Goal: Task Accomplishment & Management: Manage account settings

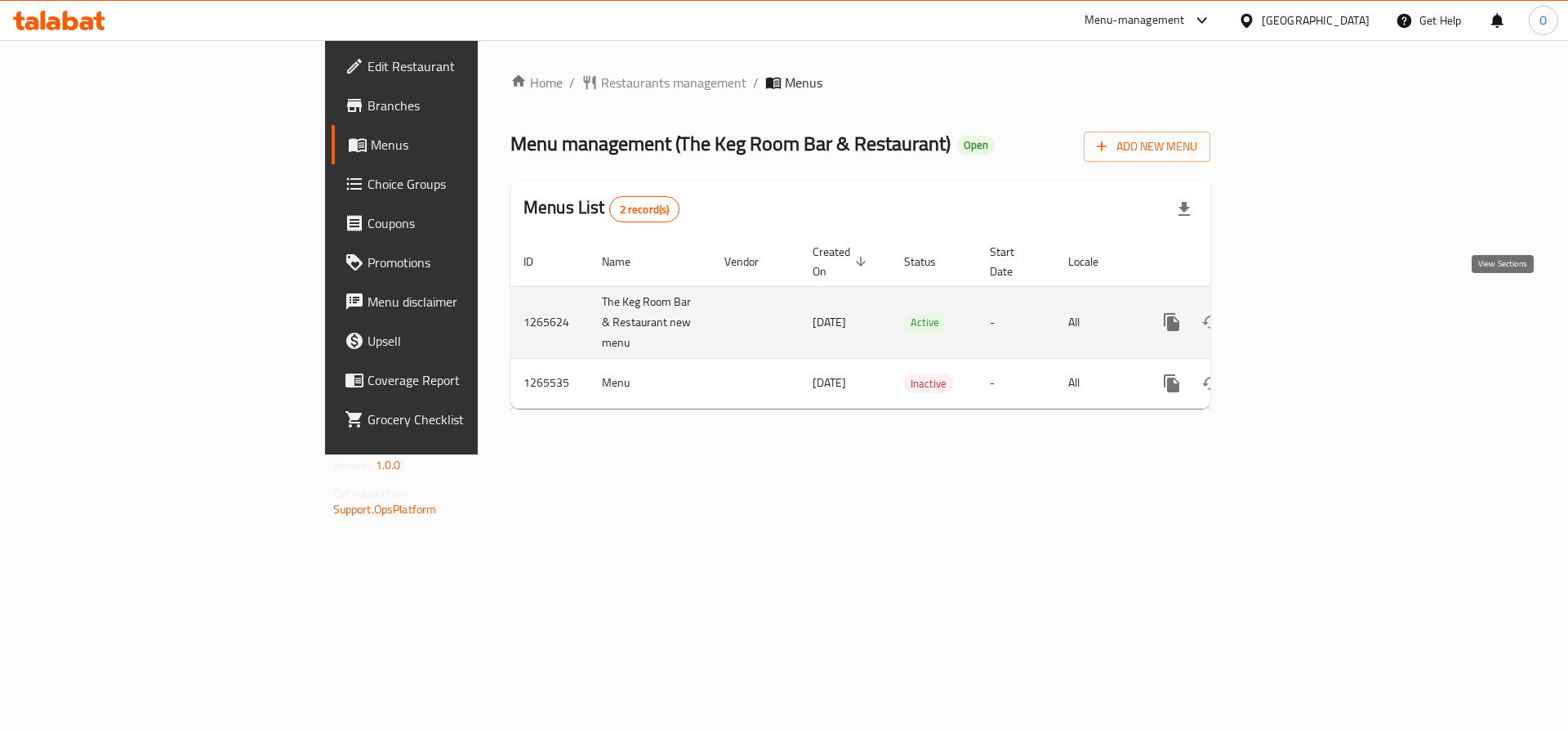
click at [1297, 315] on icon "enhanced table" at bounding box center [1290, 322] width 15 height 15
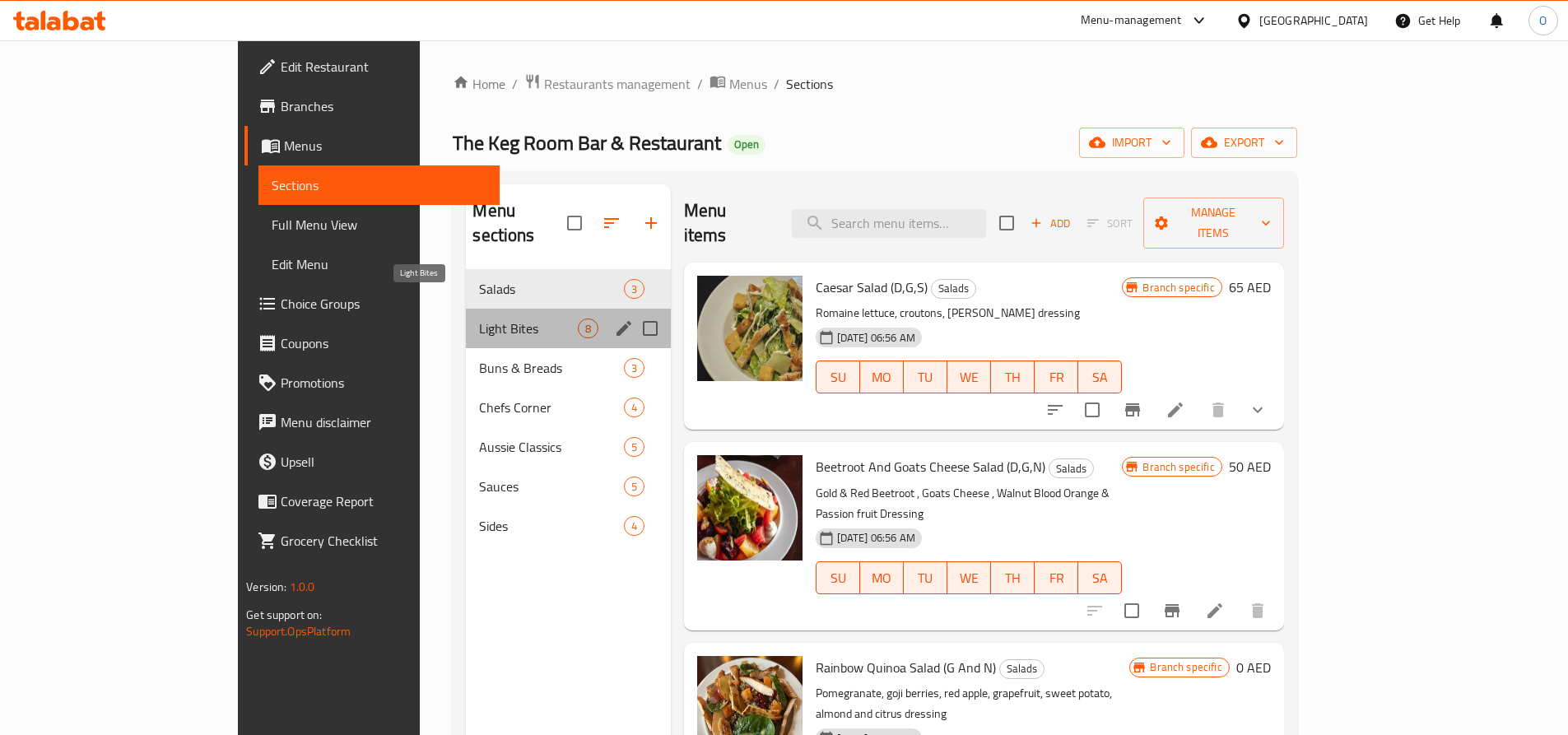
click at [479, 319] on span "Light Bites" at bounding box center [528, 328] width 98 height 20
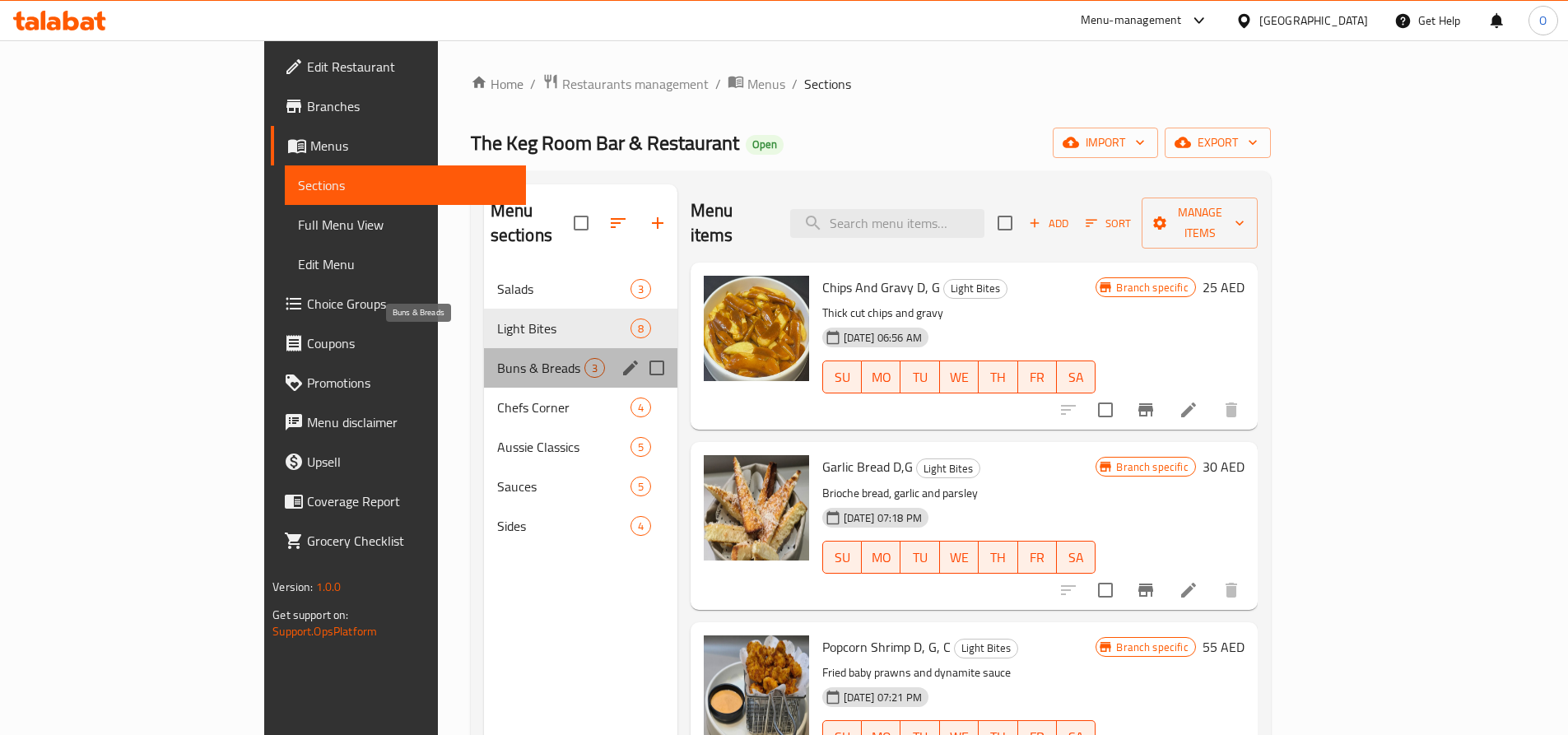
click at [498, 358] on span "Buns & Breads" at bounding box center [540, 368] width 87 height 20
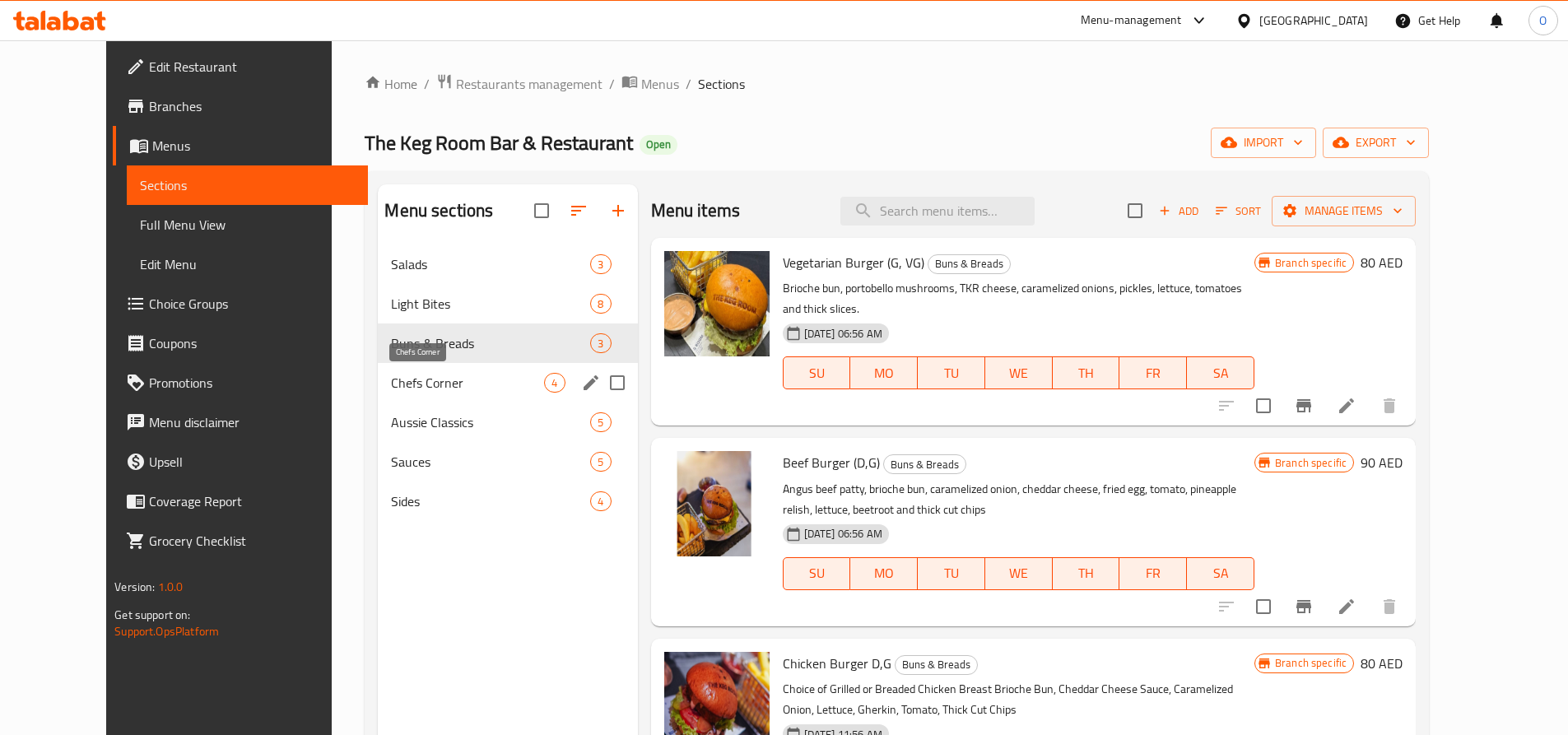
click at [412, 374] on span "Chefs Corner" at bounding box center [468, 383] width 153 height 20
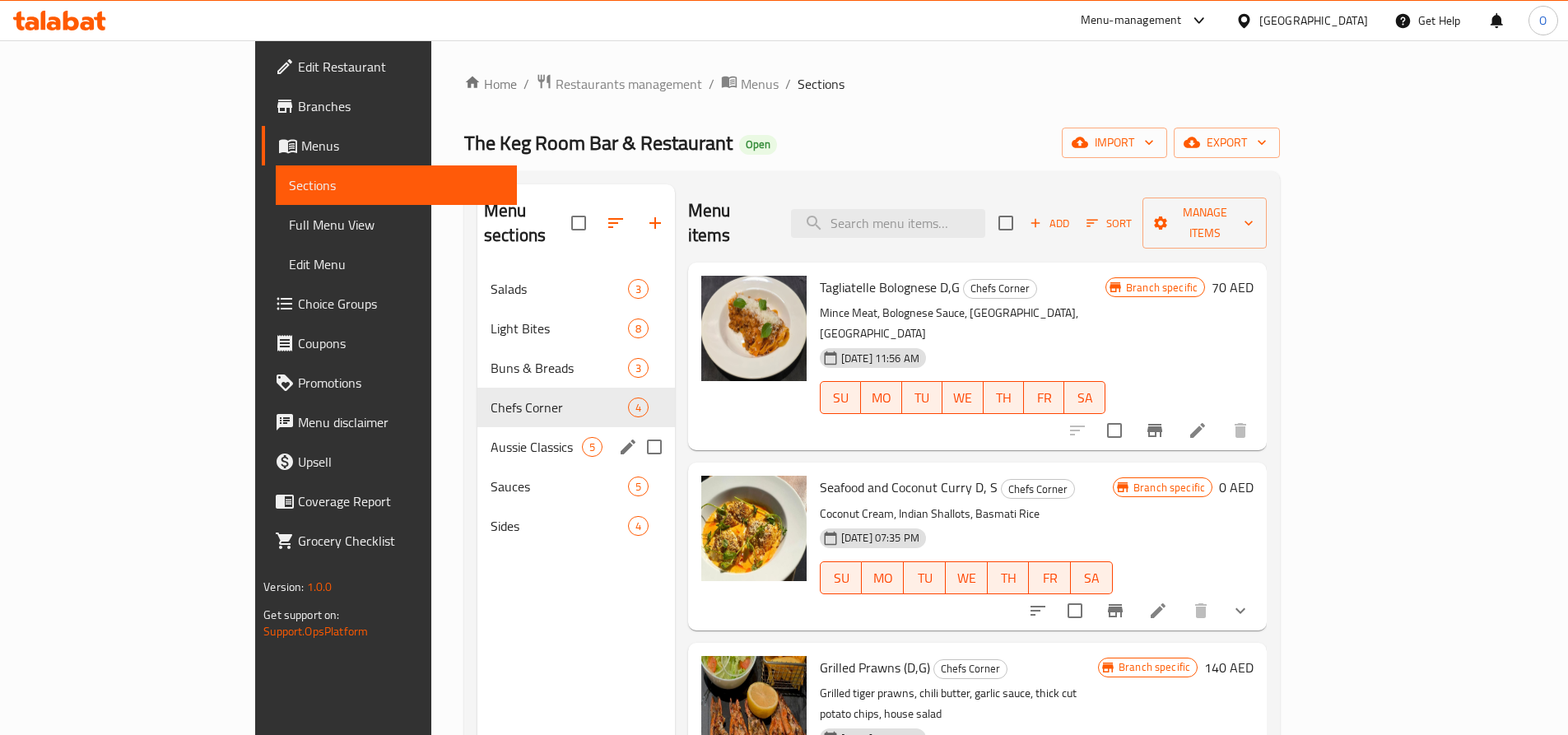
click at [477, 427] on div "Aussie Classics 5" at bounding box center [576, 446] width 198 height 39
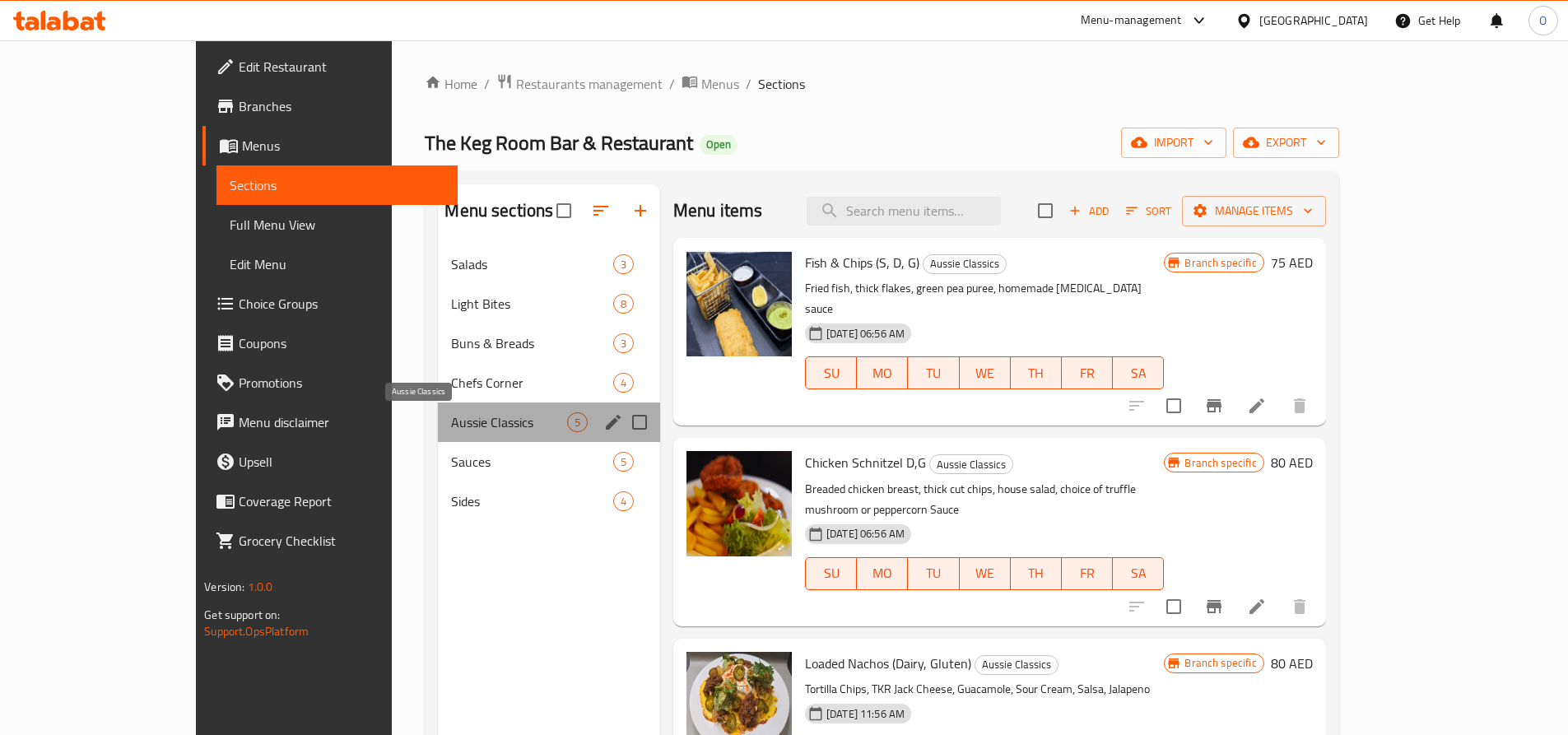
click at [451, 430] on span "Aussie Classics" at bounding box center [508, 422] width 116 height 20
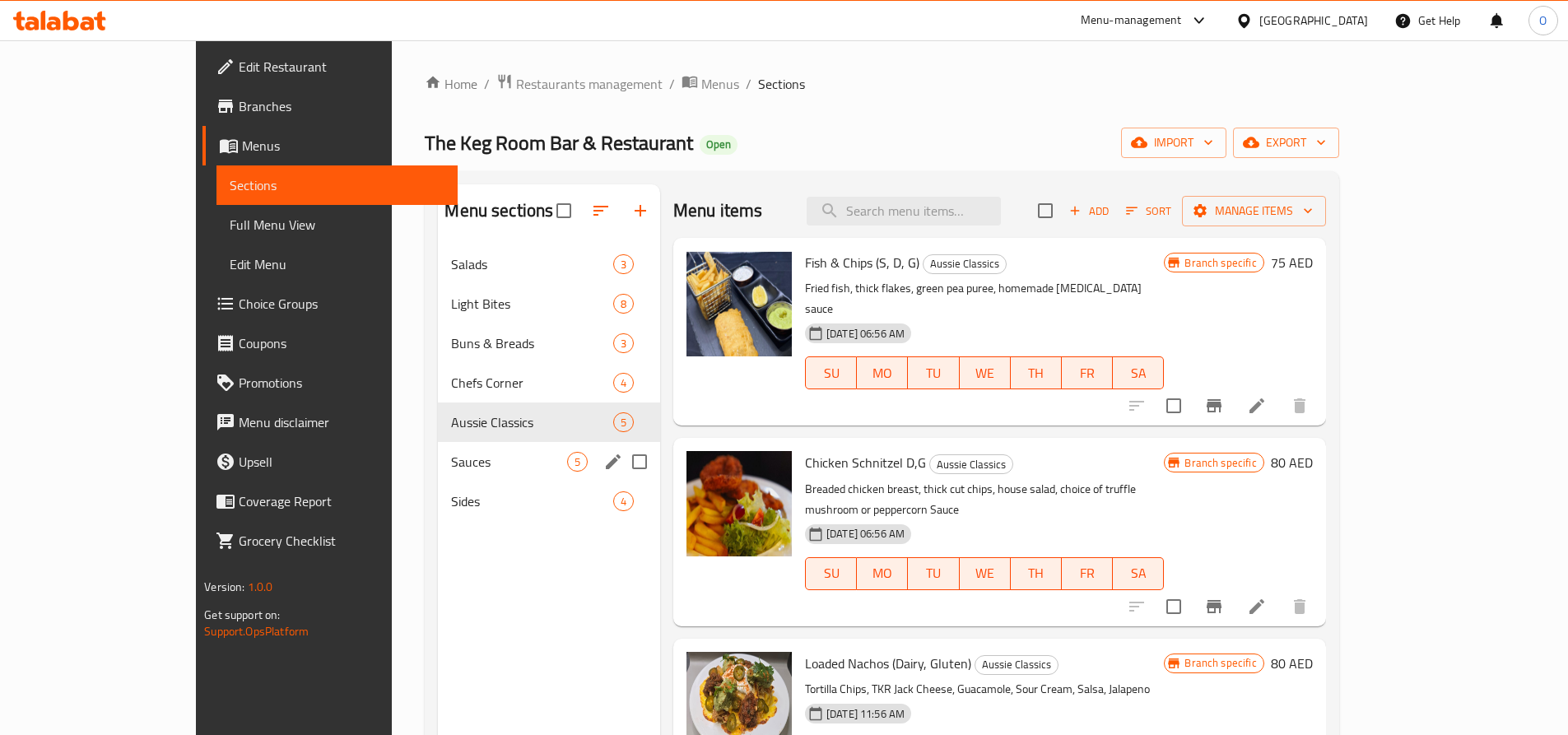
click at [451, 470] on span "Sauces" at bounding box center [508, 461] width 116 height 20
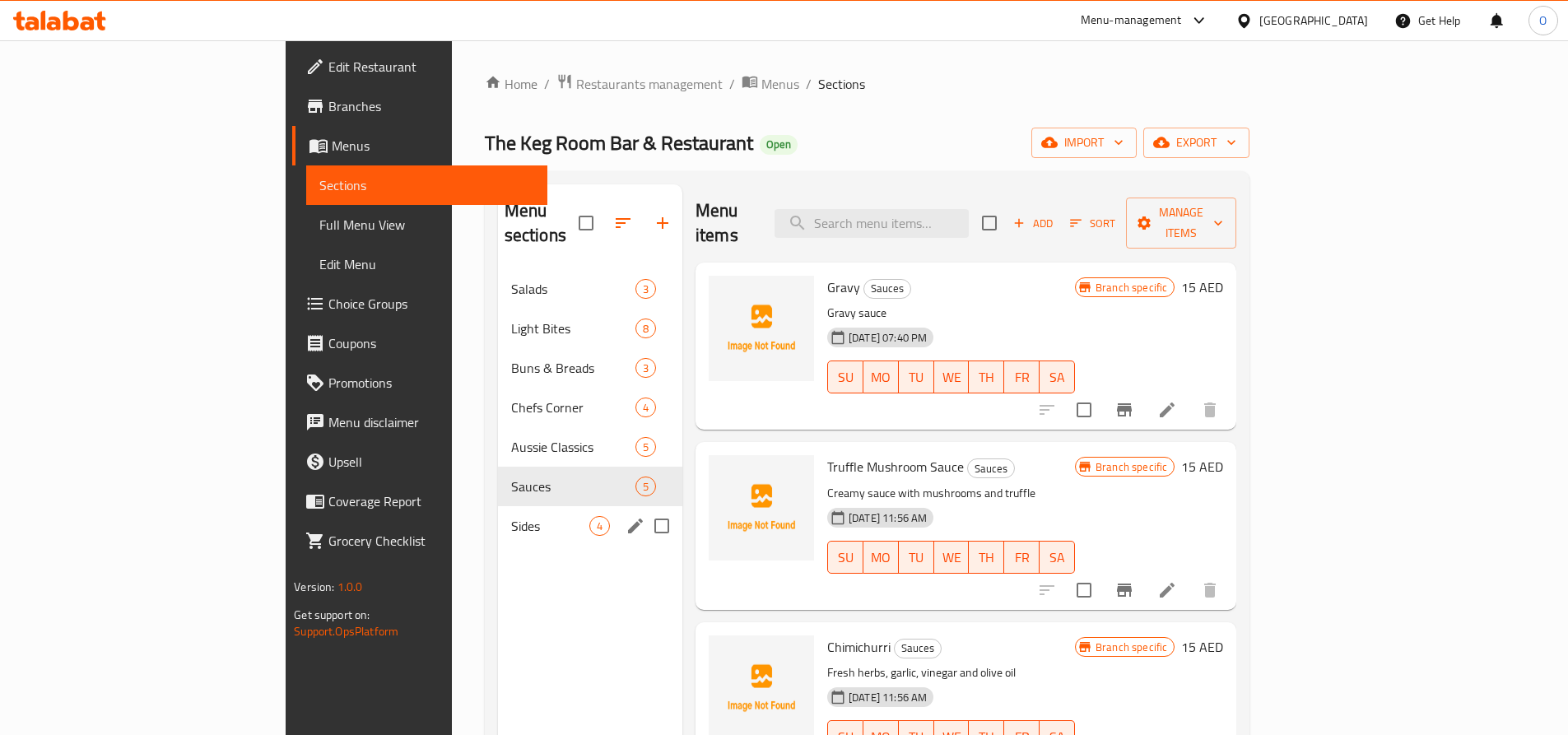
click at [511, 516] on span "Sides" at bounding box center [550, 526] width 78 height 20
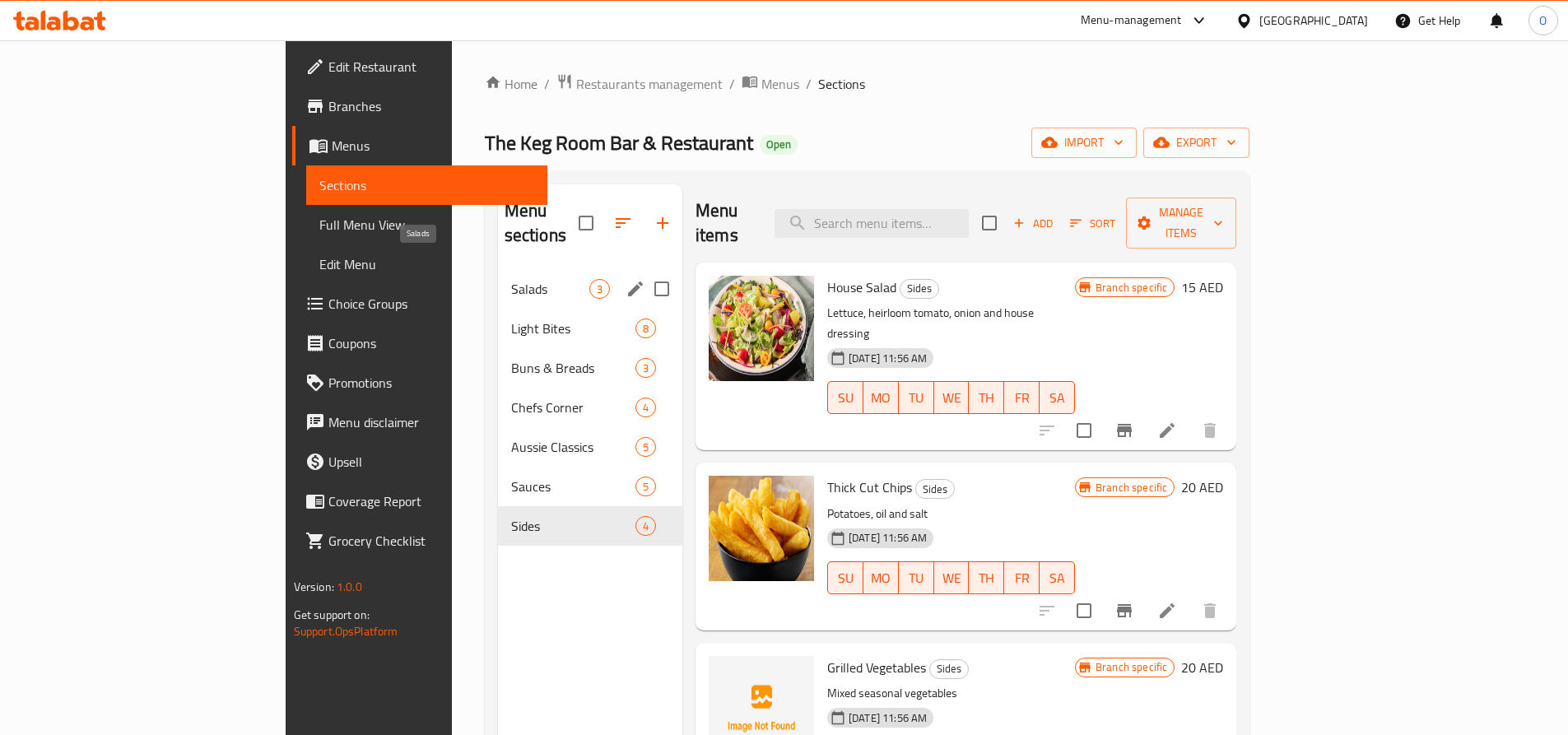
click at [511, 279] on span "Salads" at bounding box center [550, 288] width 78 height 20
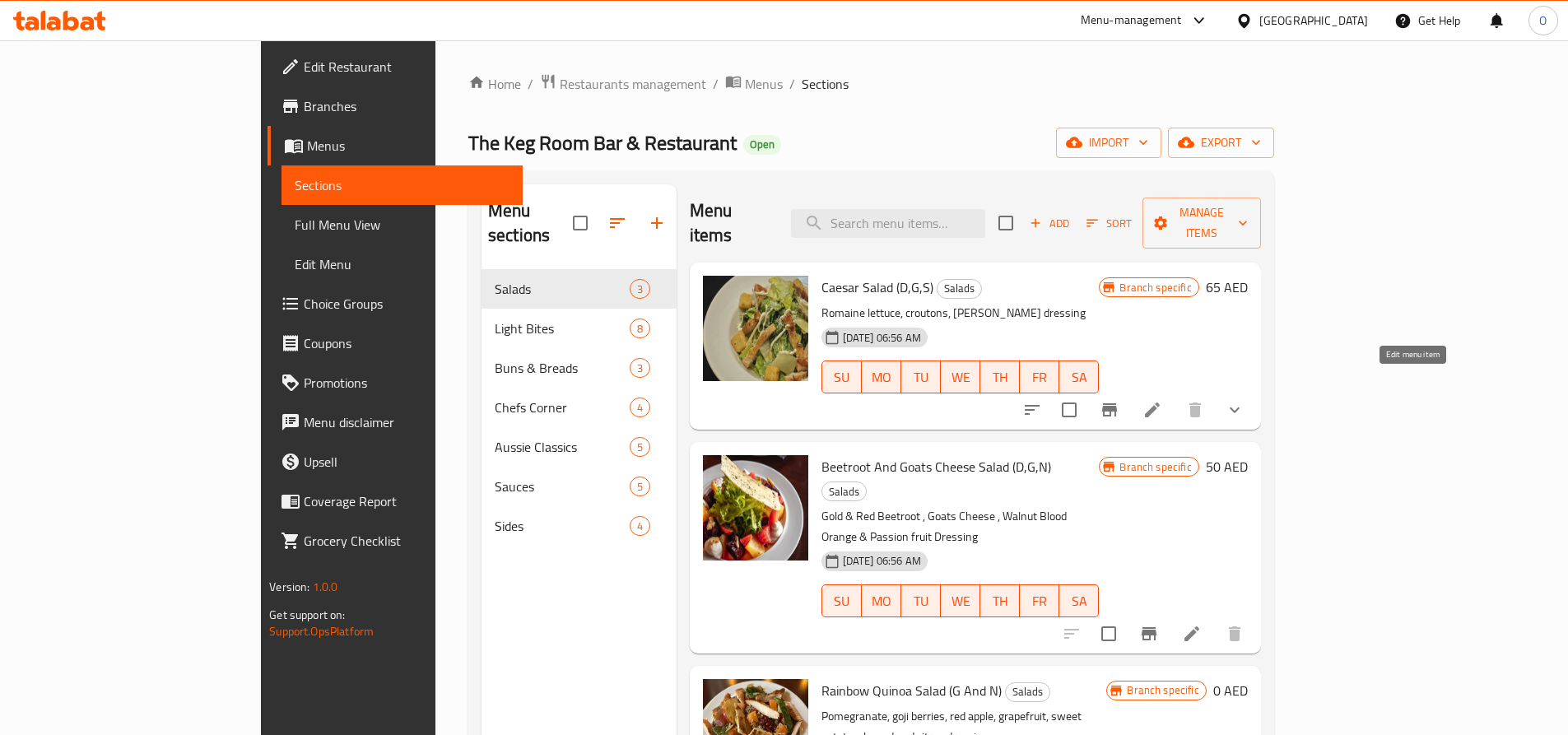
click at [1162, 400] on icon at bounding box center [1153, 410] width 20 height 20
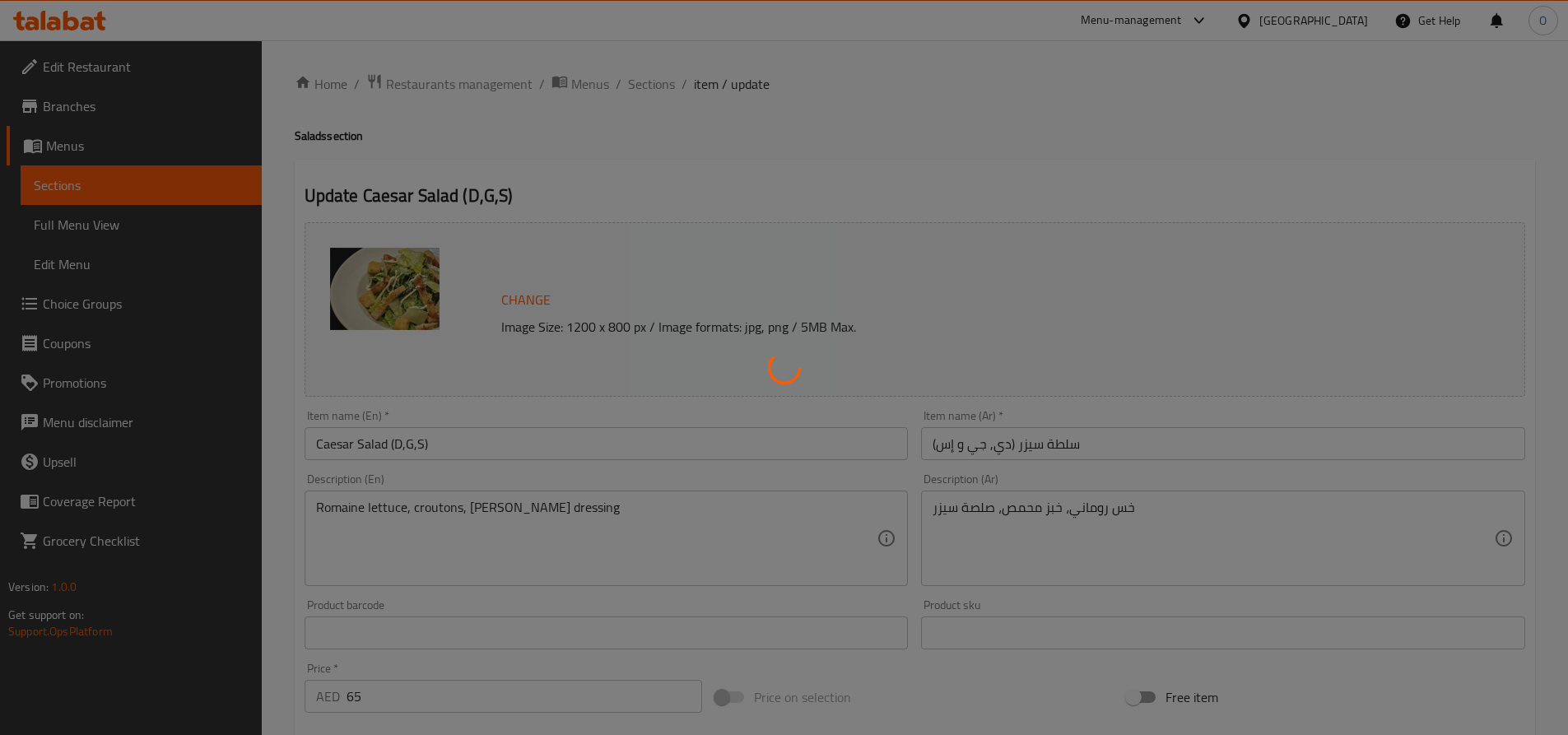
type input "إختيارك من:"
type input "1"
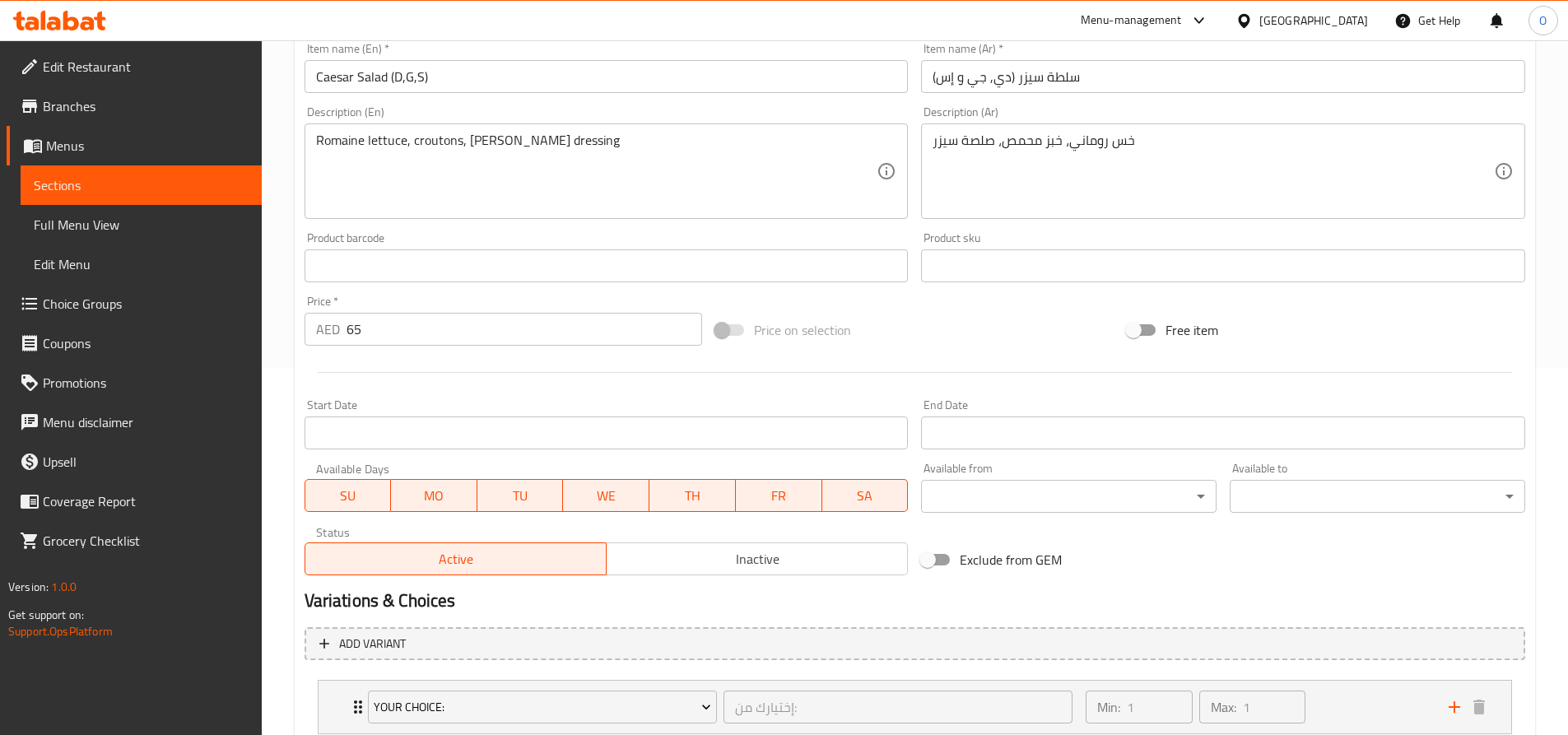
scroll to position [479, 0]
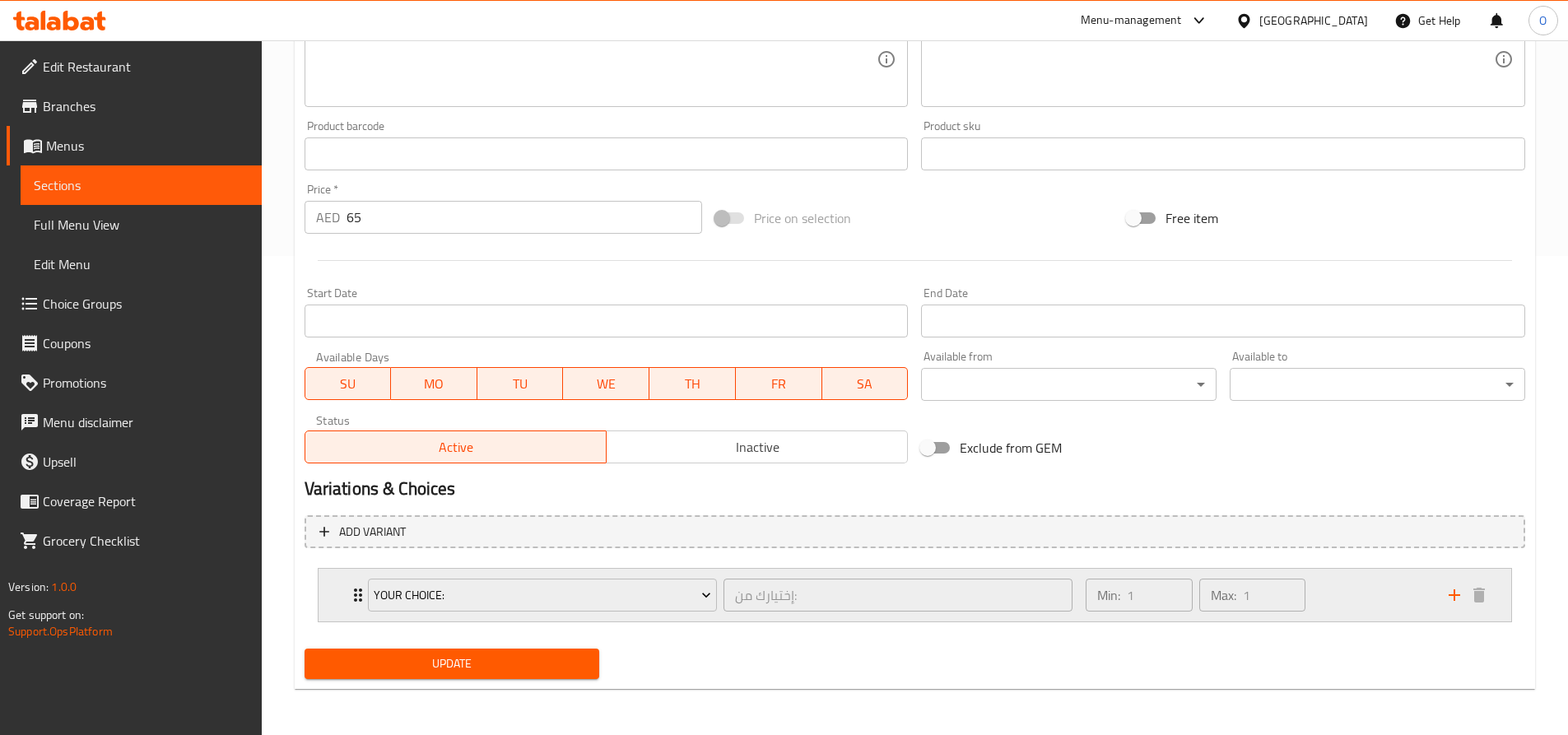
click at [336, 596] on div "Your Choice: إختيارك من: ​ Min: 1 ​ Max: 1 ​" at bounding box center [915, 595] width 1193 height 52
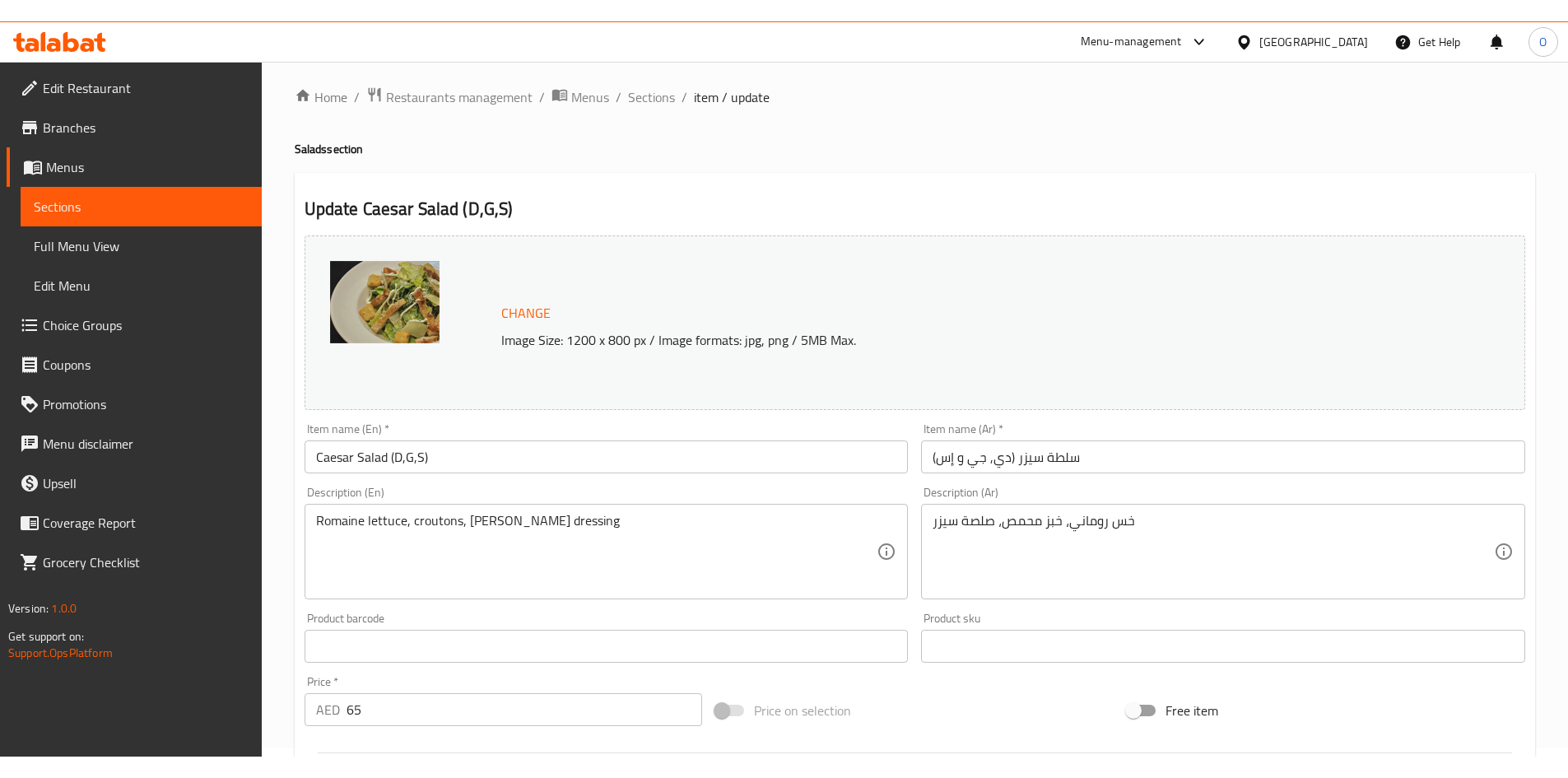
scroll to position [0, 0]
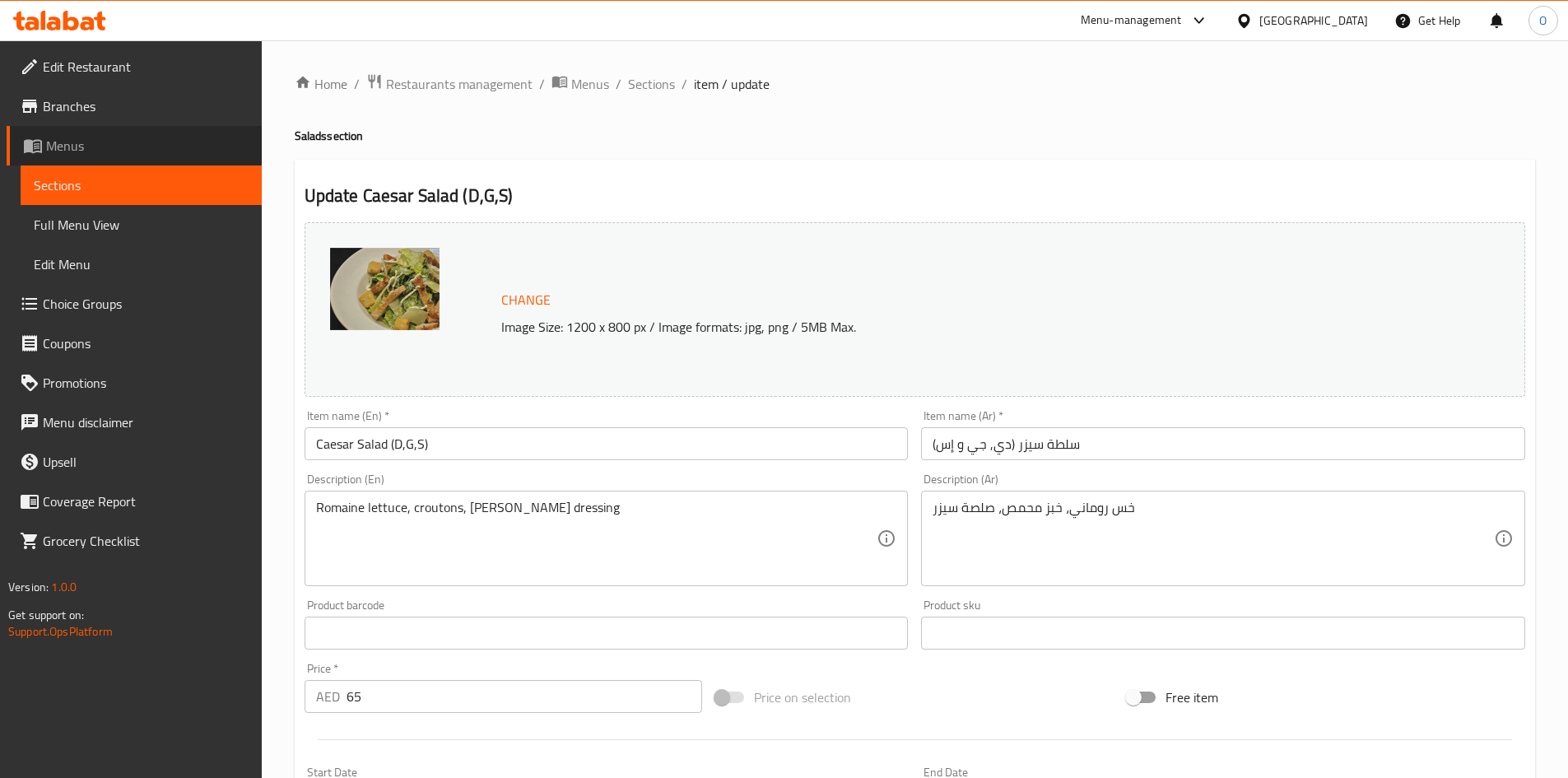
click at [68, 148] on span "Menus" at bounding box center [147, 145] width 202 height 20
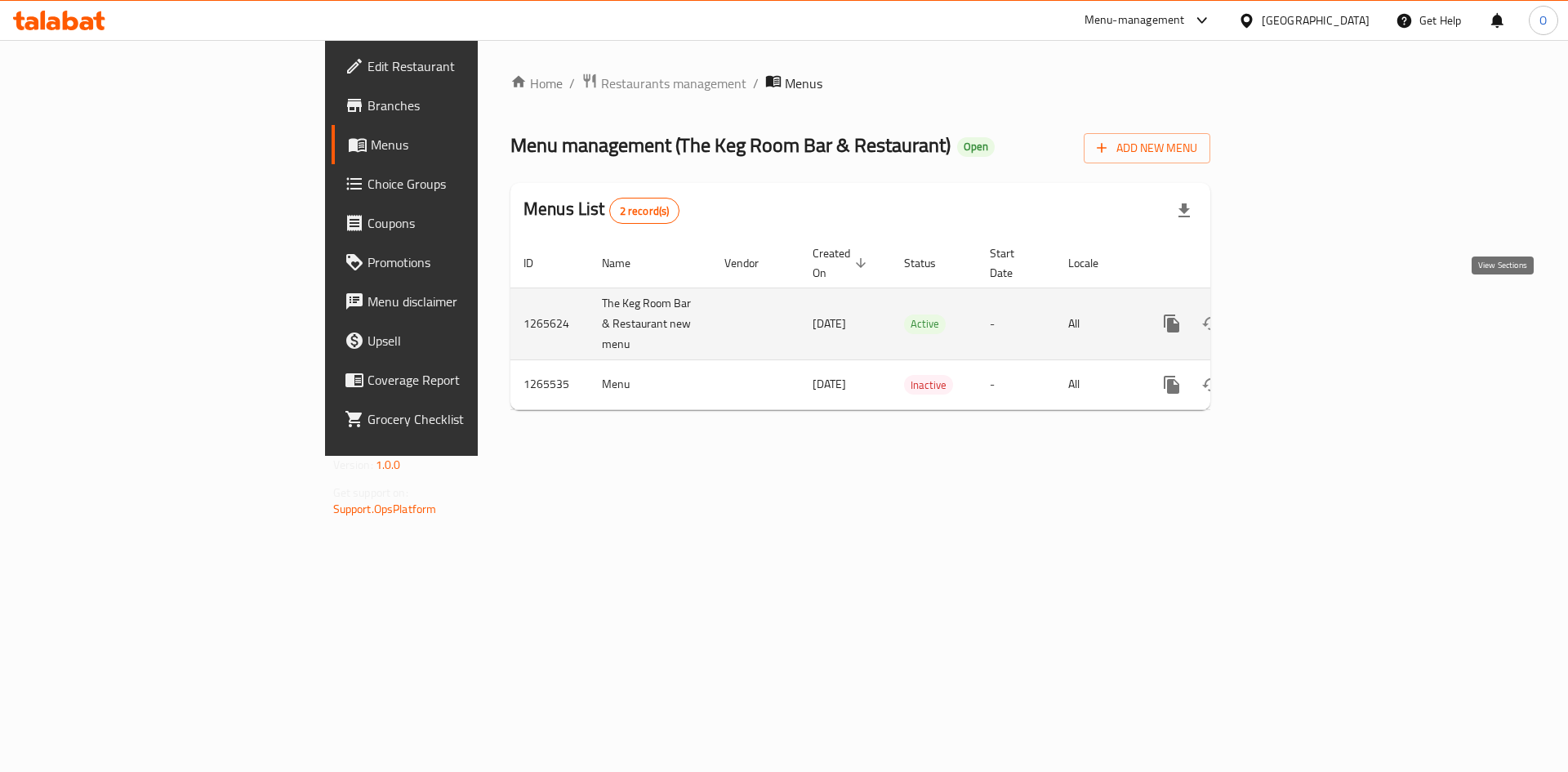
click at [1300, 314] on icon "enhanced table" at bounding box center [1289, 323] width 20 height 20
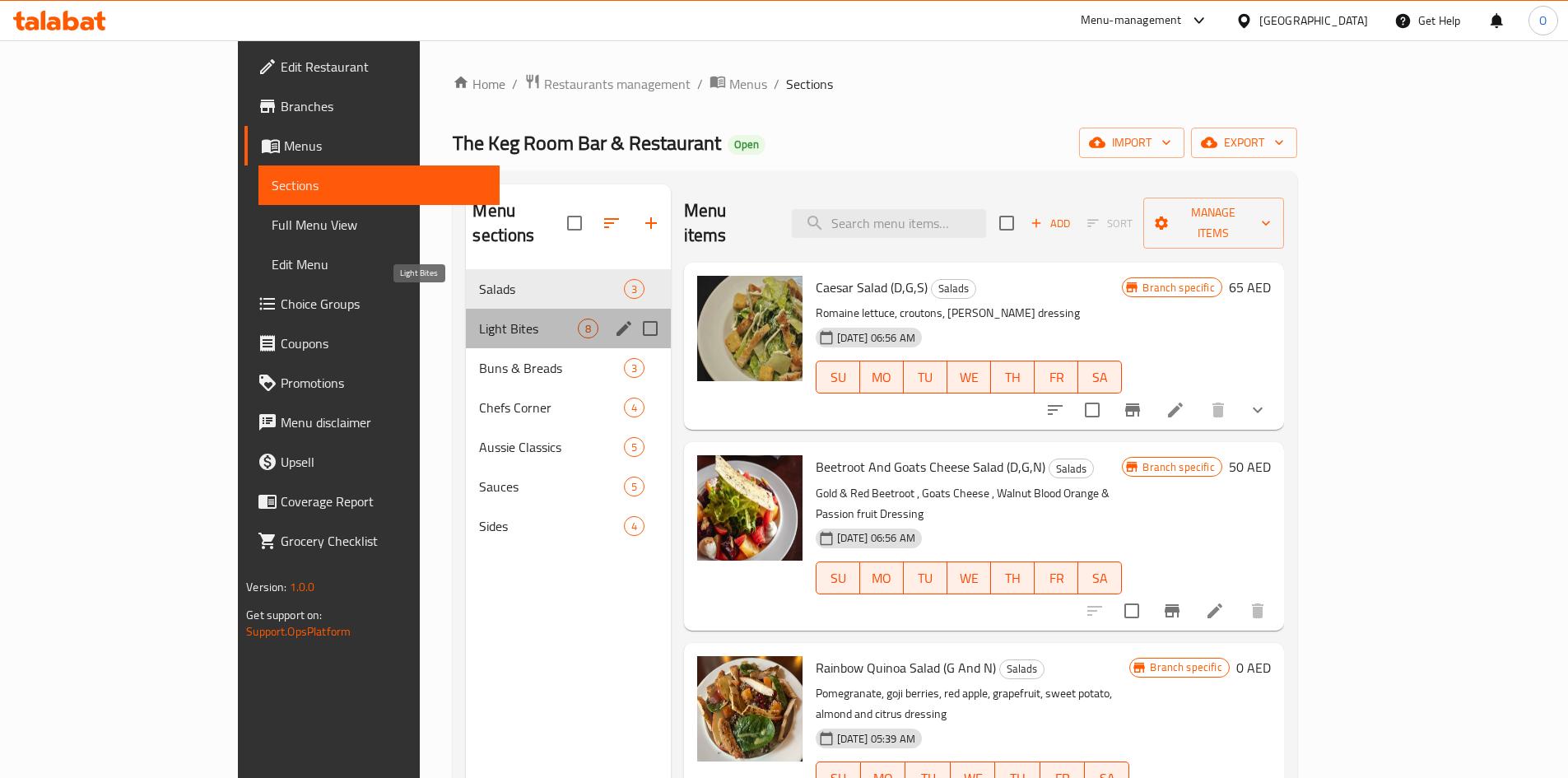
click at [479, 319] on span "Light Bites" at bounding box center [528, 328] width 98 height 20
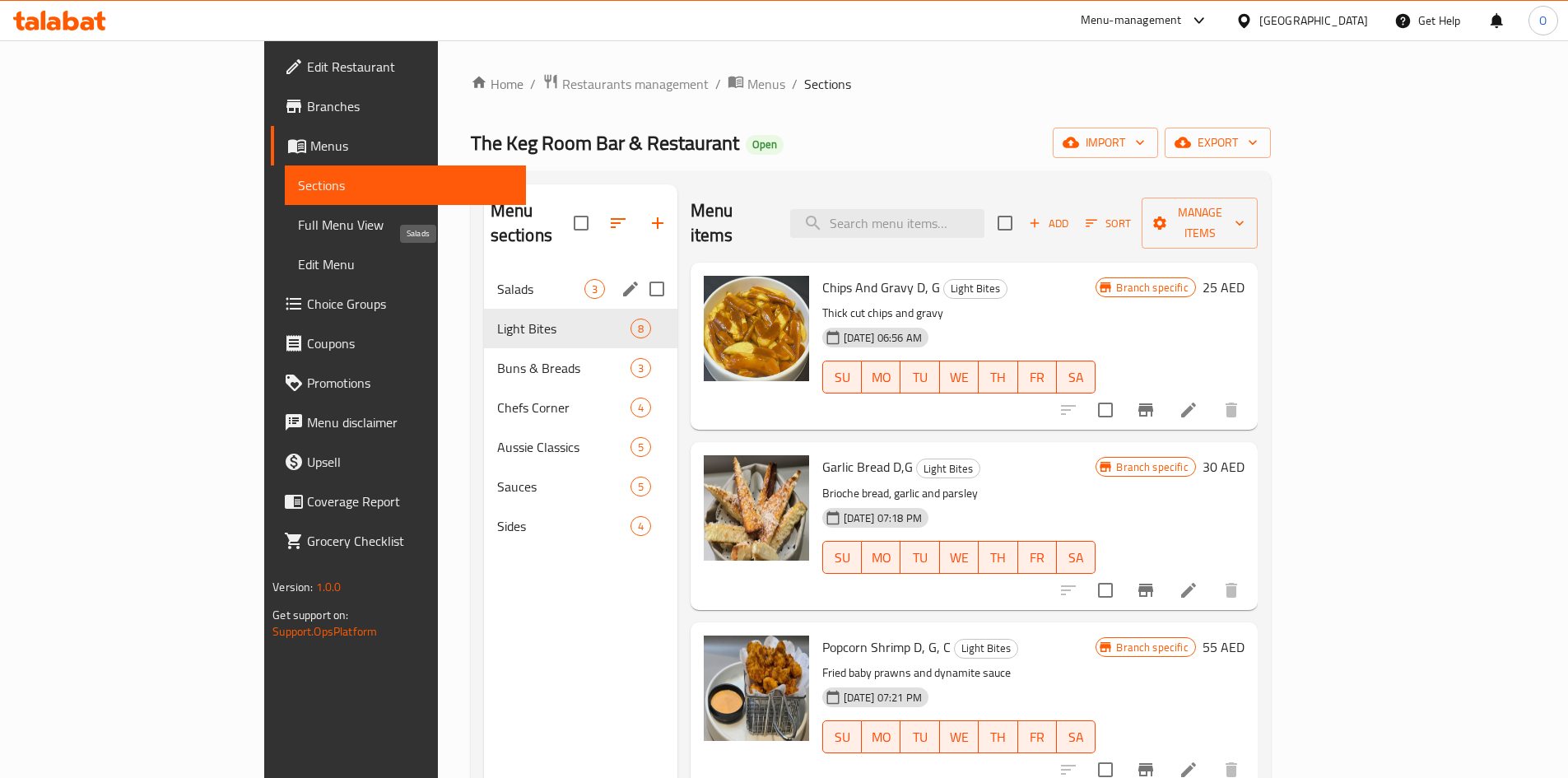
click at [498, 279] on span "Salads" at bounding box center [540, 288] width 87 height 20
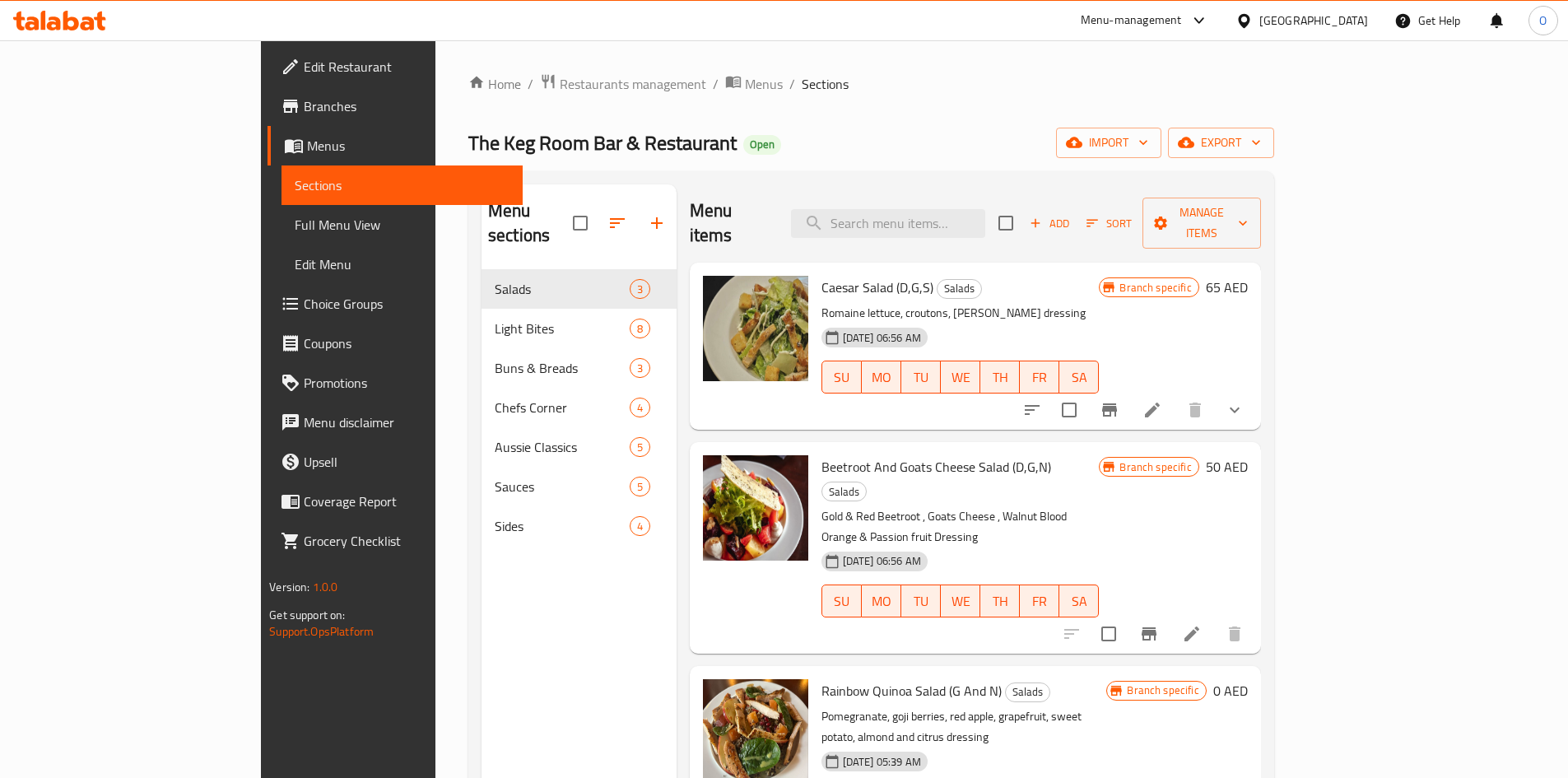
click at [295, 227] on span "Full Menu View" at bounding box center [402, 224] width 215 height 20
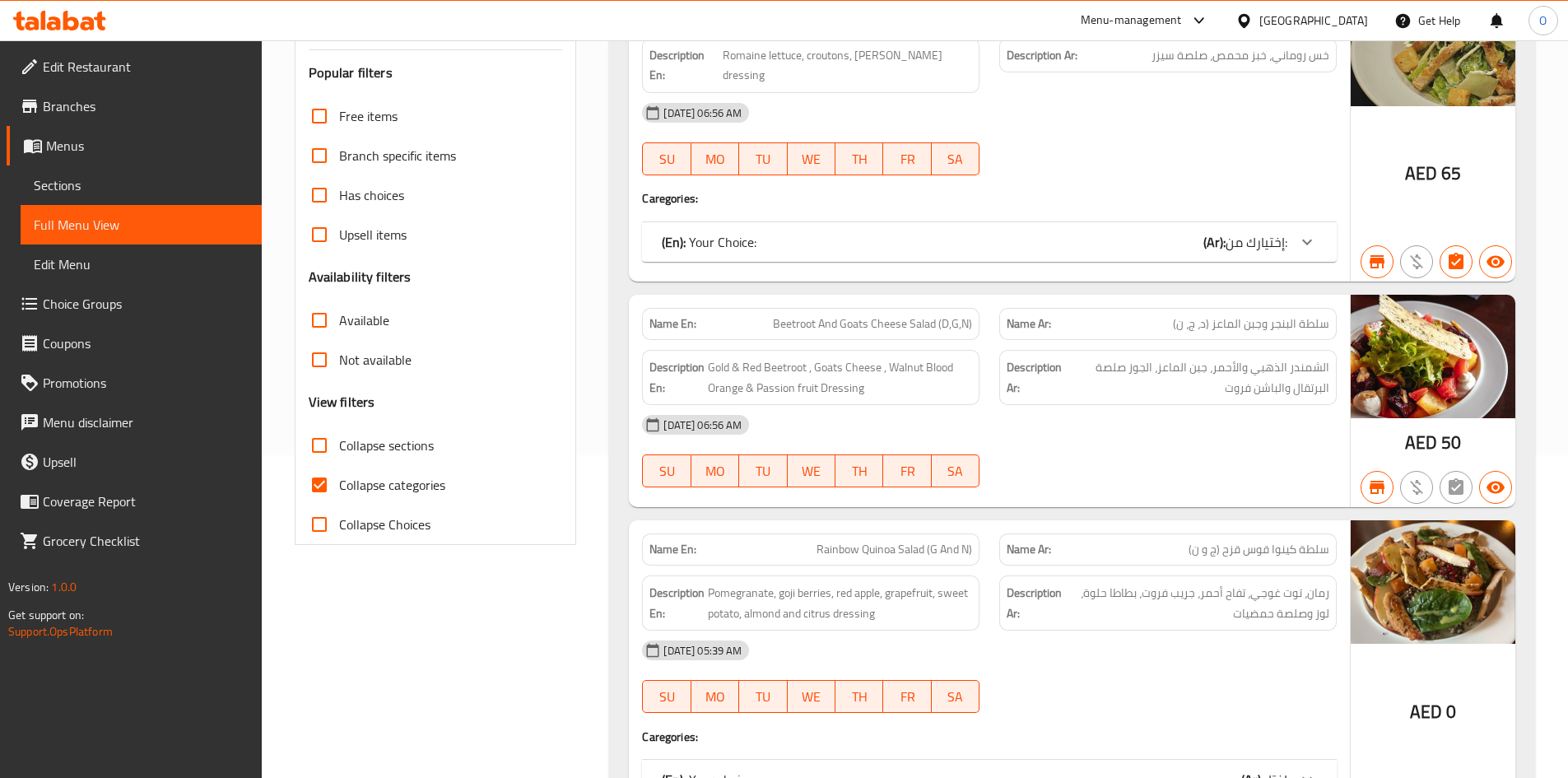
scroll to position [329, 0]
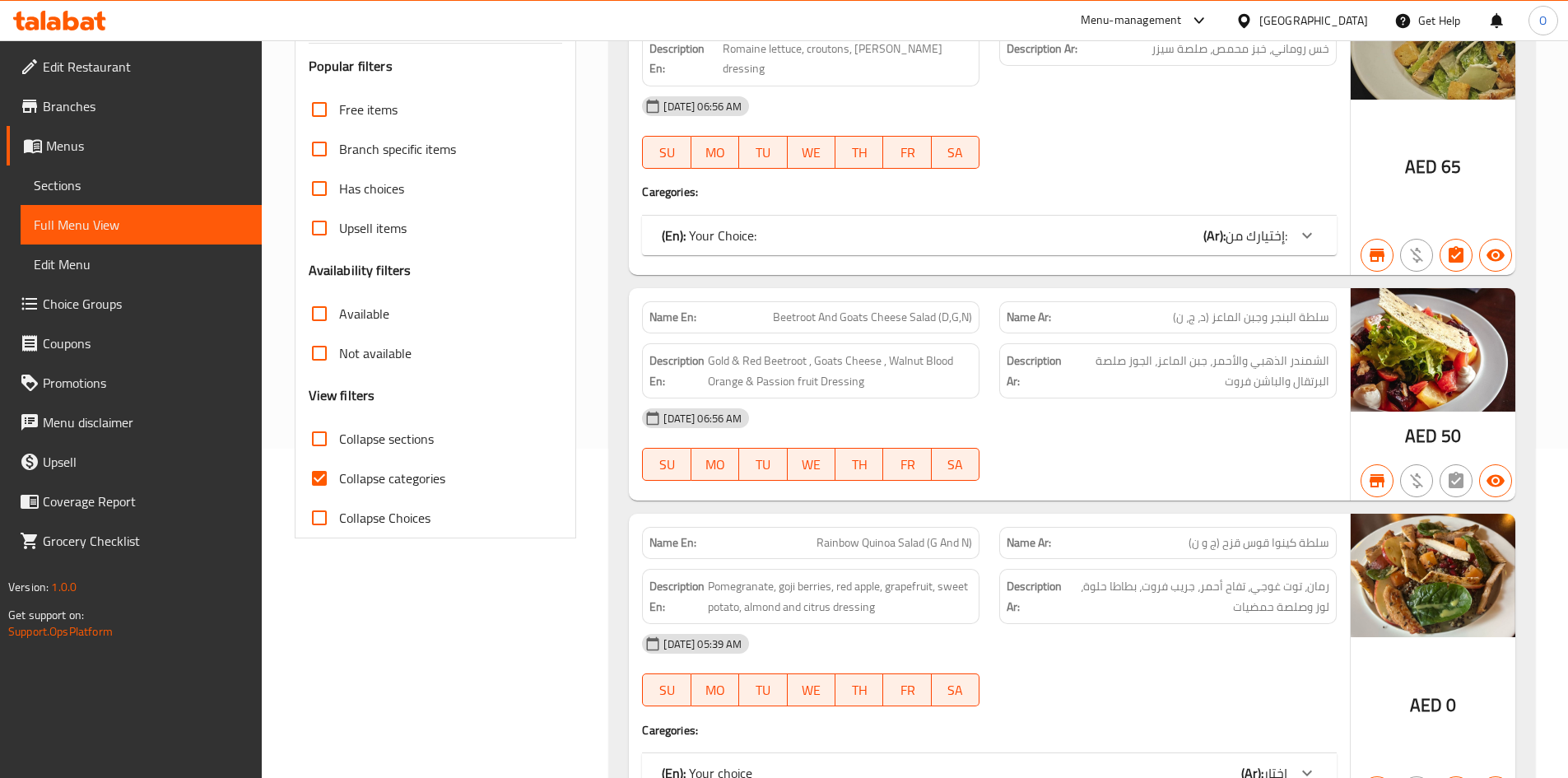
click at [318, 354] on input "Not available" at bounding box center [319, 352] width 39 height 39
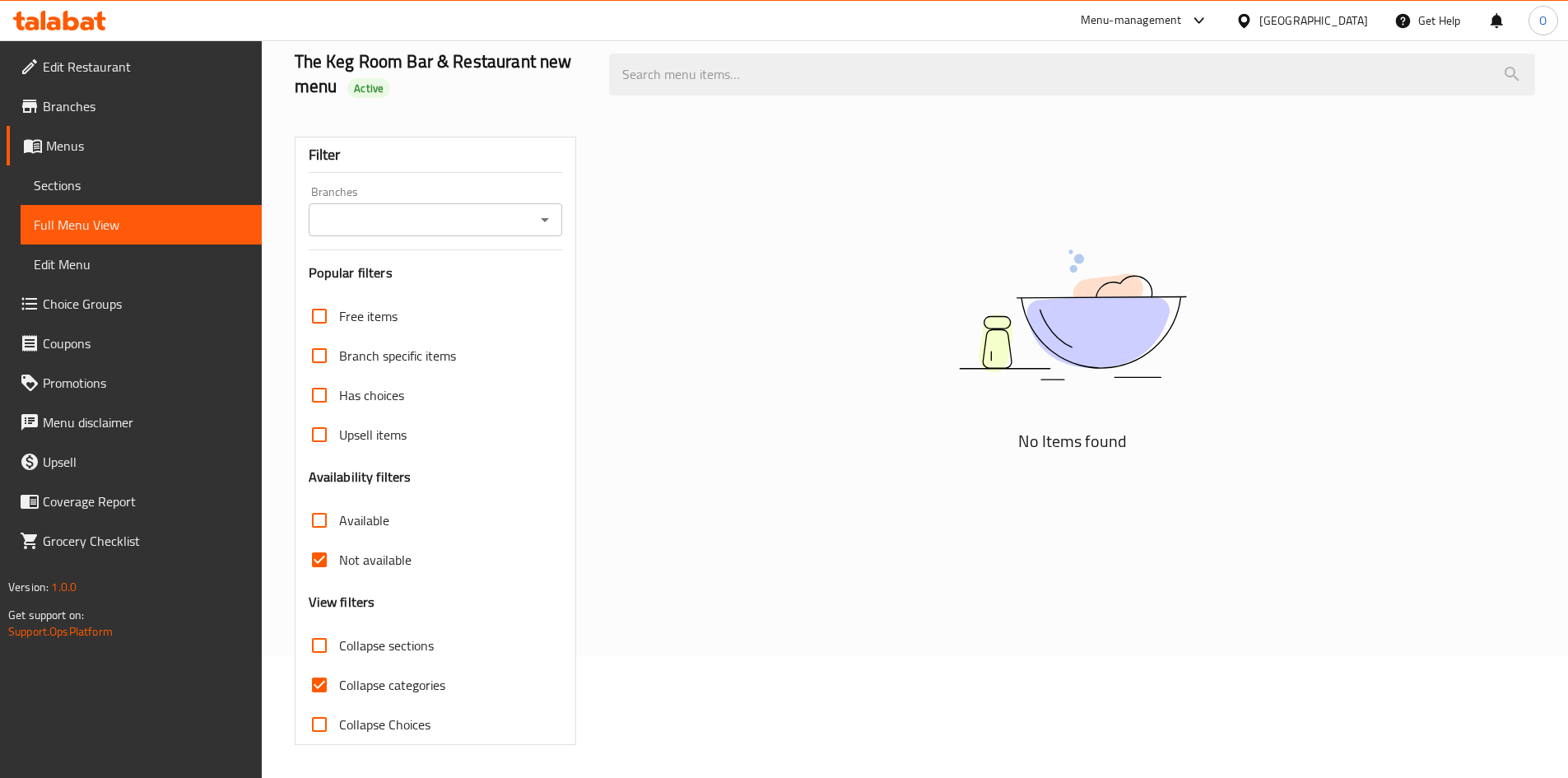
click at [312, 559] on input "Not available" at bounding box center [319, 559] width 39 height 39
checkbox input "false"
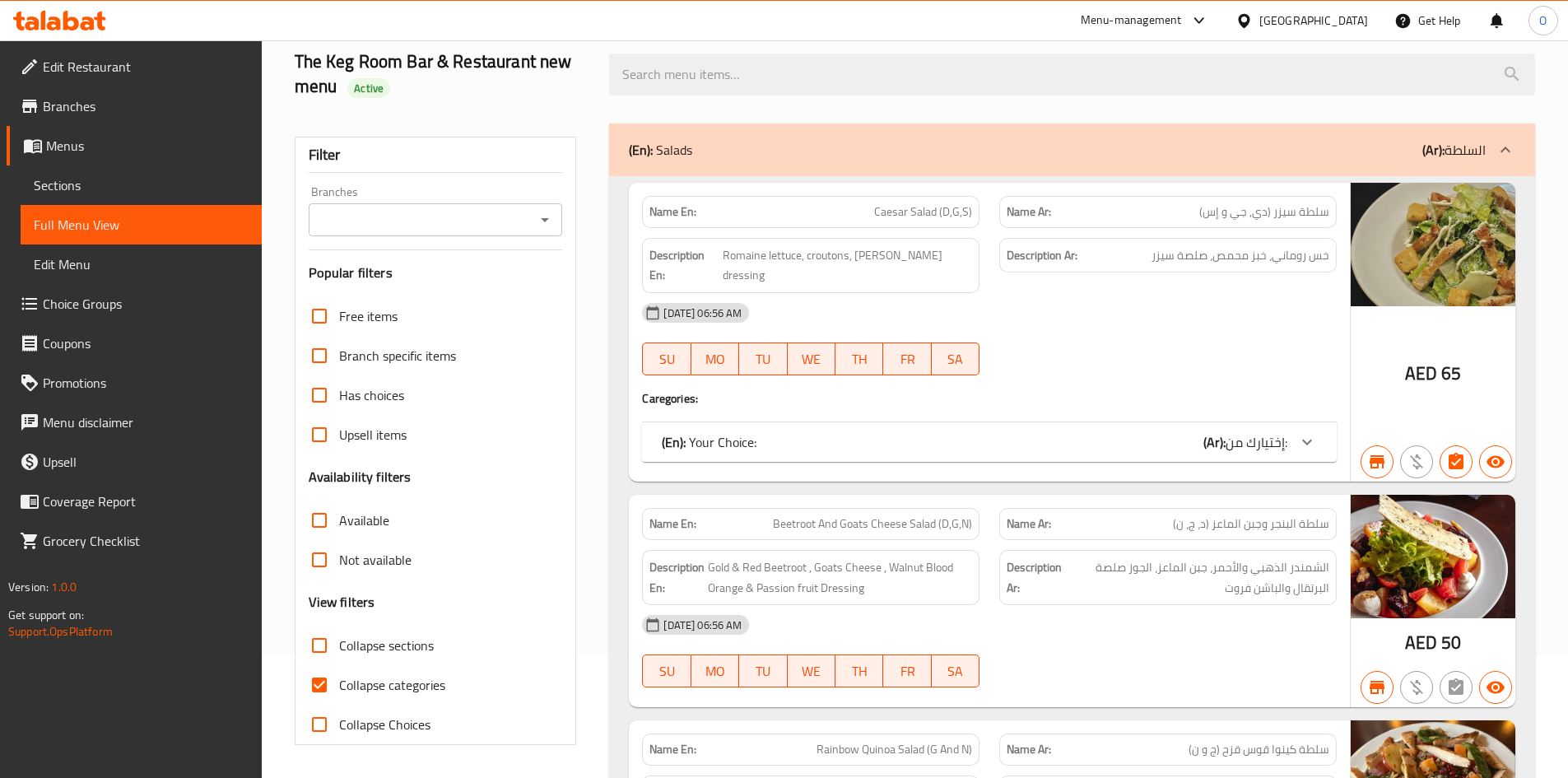
scroll to position [329, 0]
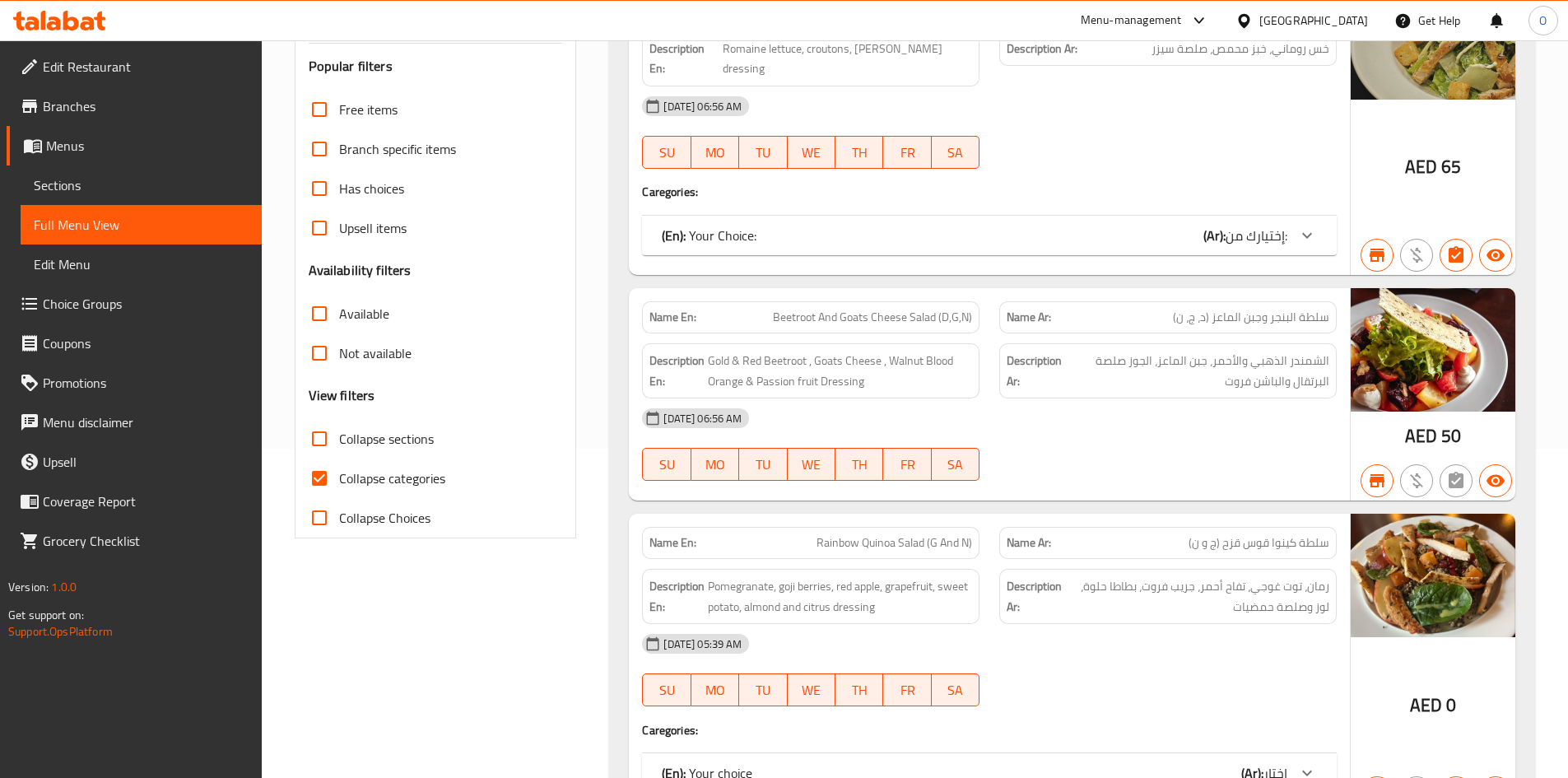
click at [329, 474] on input "Collapse categories" at bounding box center [319, 477] width 39 height 39
checkbox input "false"
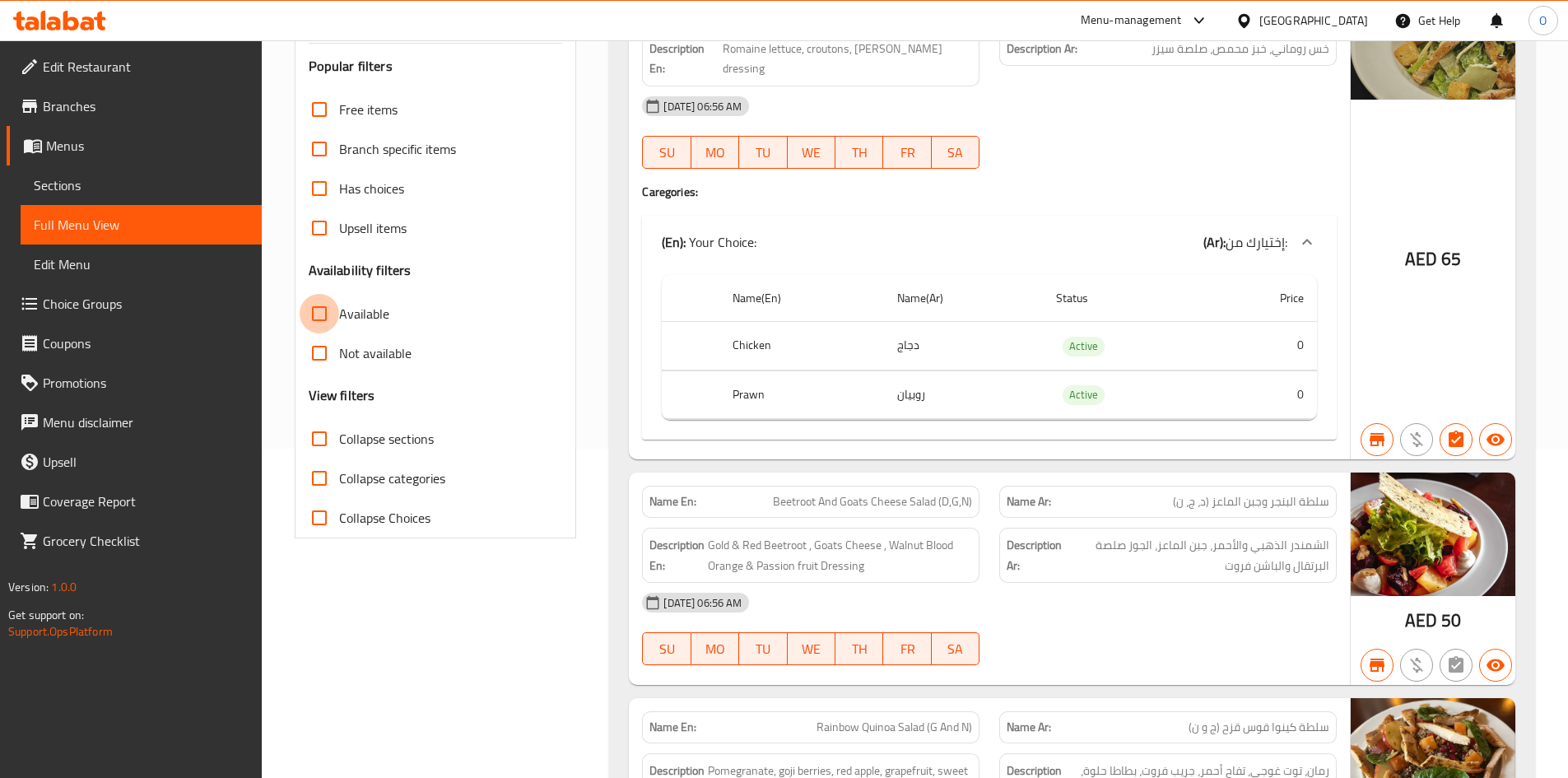
click at [318, 318] on input "Available" at bounding box center [319, 313] width 39 height 39
checkbox input "true"
click at [320, 358] on input "Not available" at bounding box center [319, 352] width 39 height 39
checkbox input "true"
click at [323, 313] on input "Available" at bounding box center [319, 313] width 39 height 39
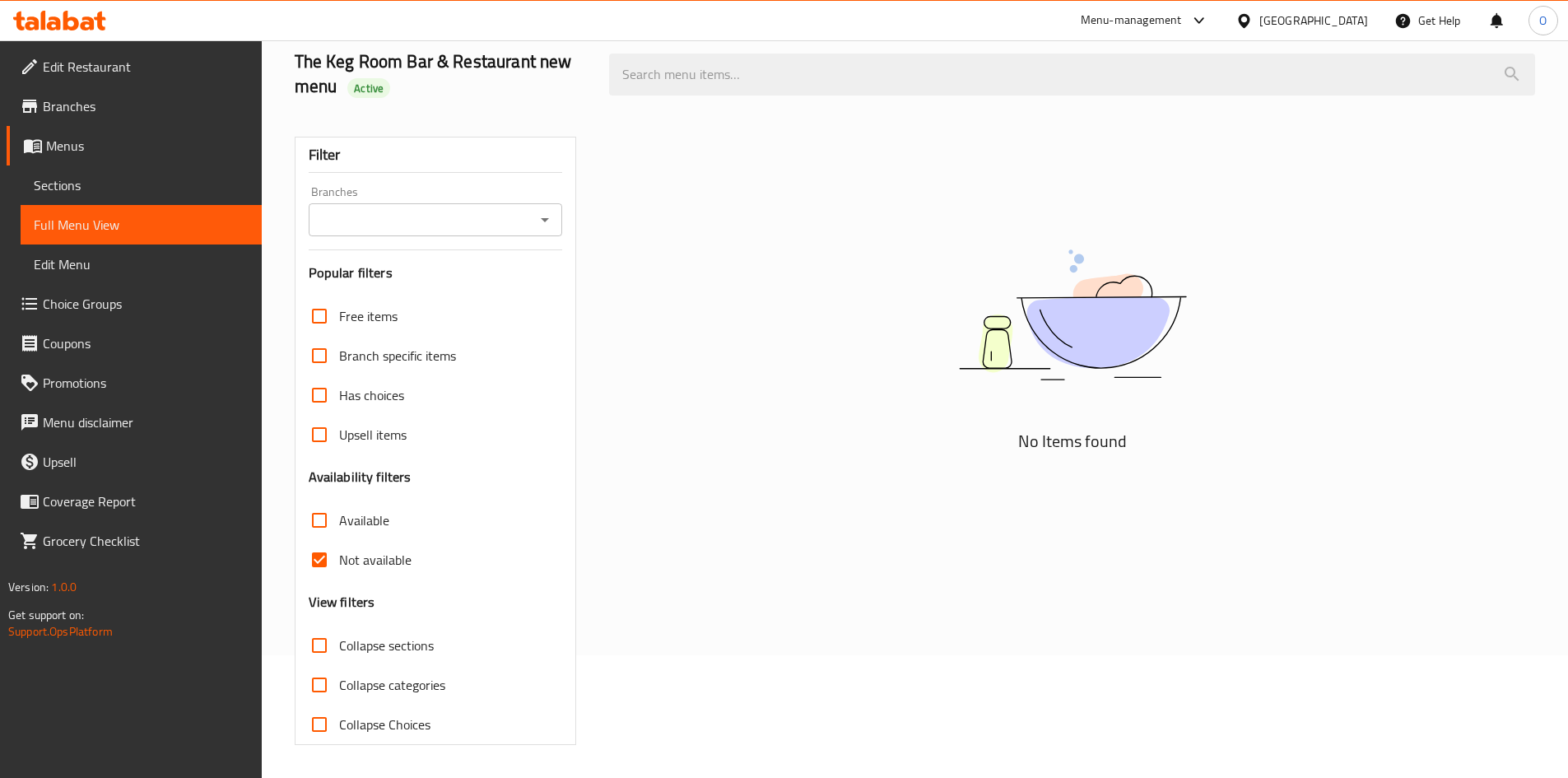
scroll to position [122, 0]
click at [319, 515] on input "Available" at bounding box center [319, 519] width 39 height 39
checkbox input "true"
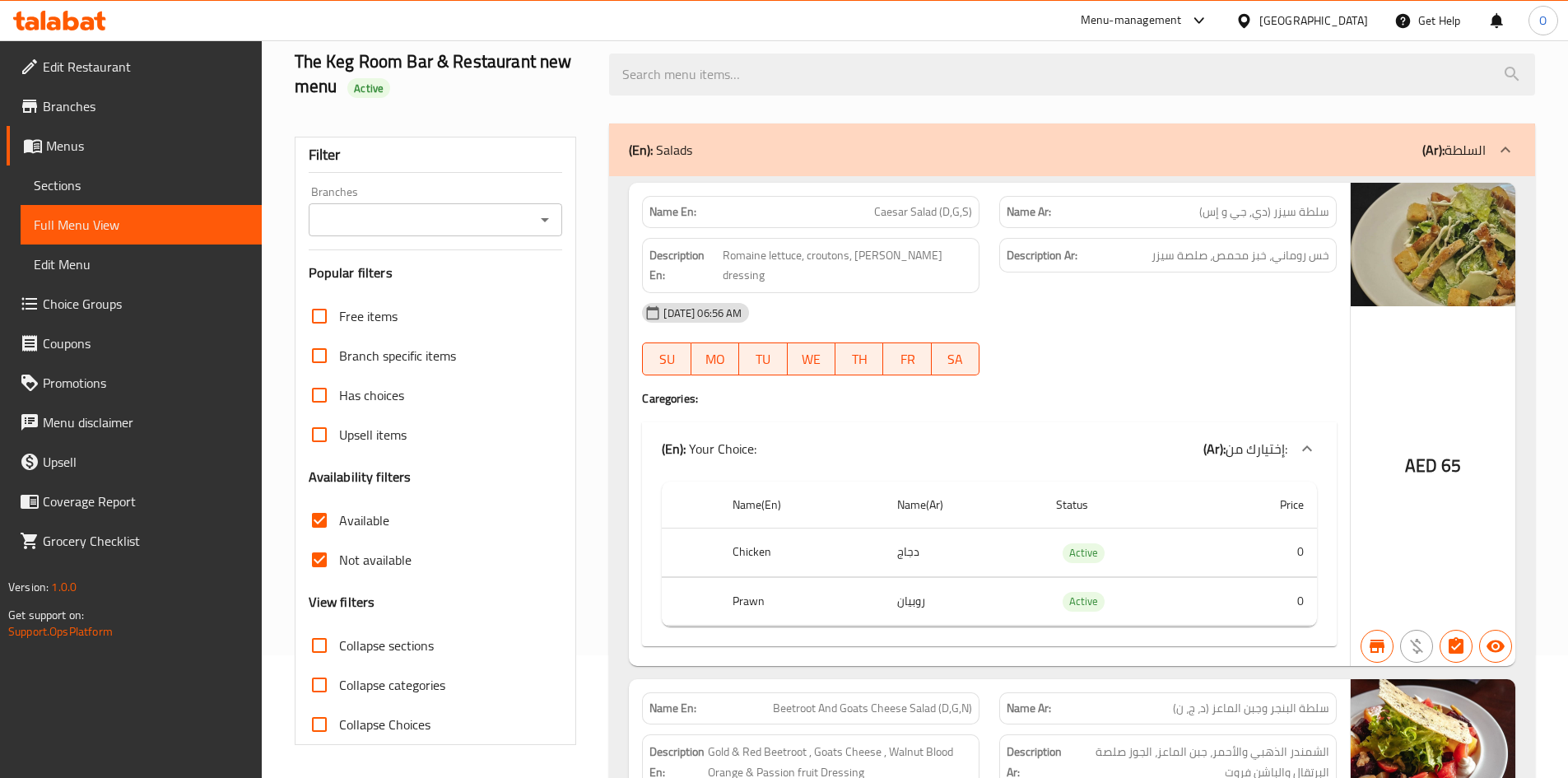
scroll to position [329, 0]
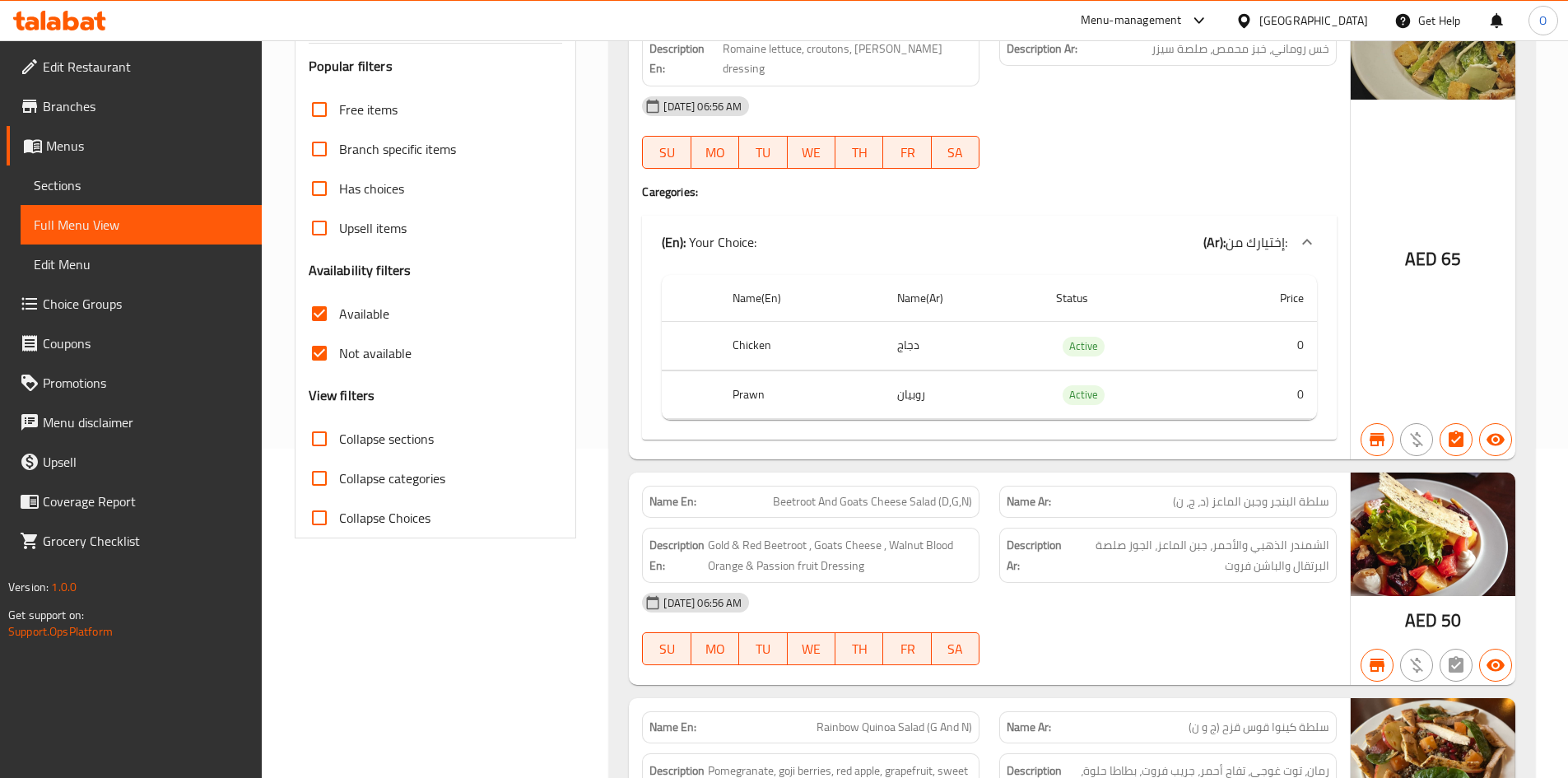
click at [322, 353] on input "Not available" at bounding box center [319, 352] width 39 height 39
checkbox input "false"
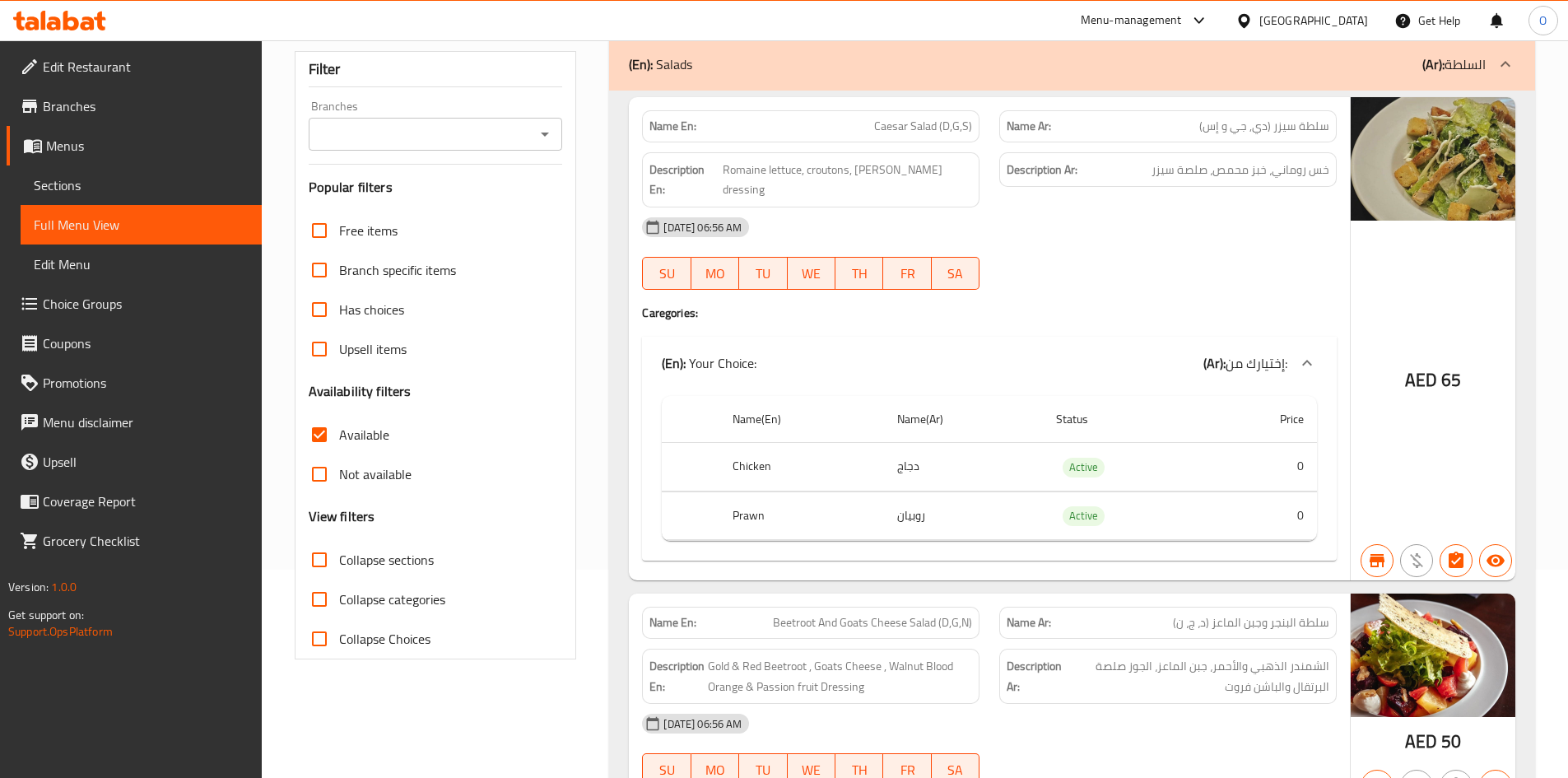
scroll to position [0, 0]
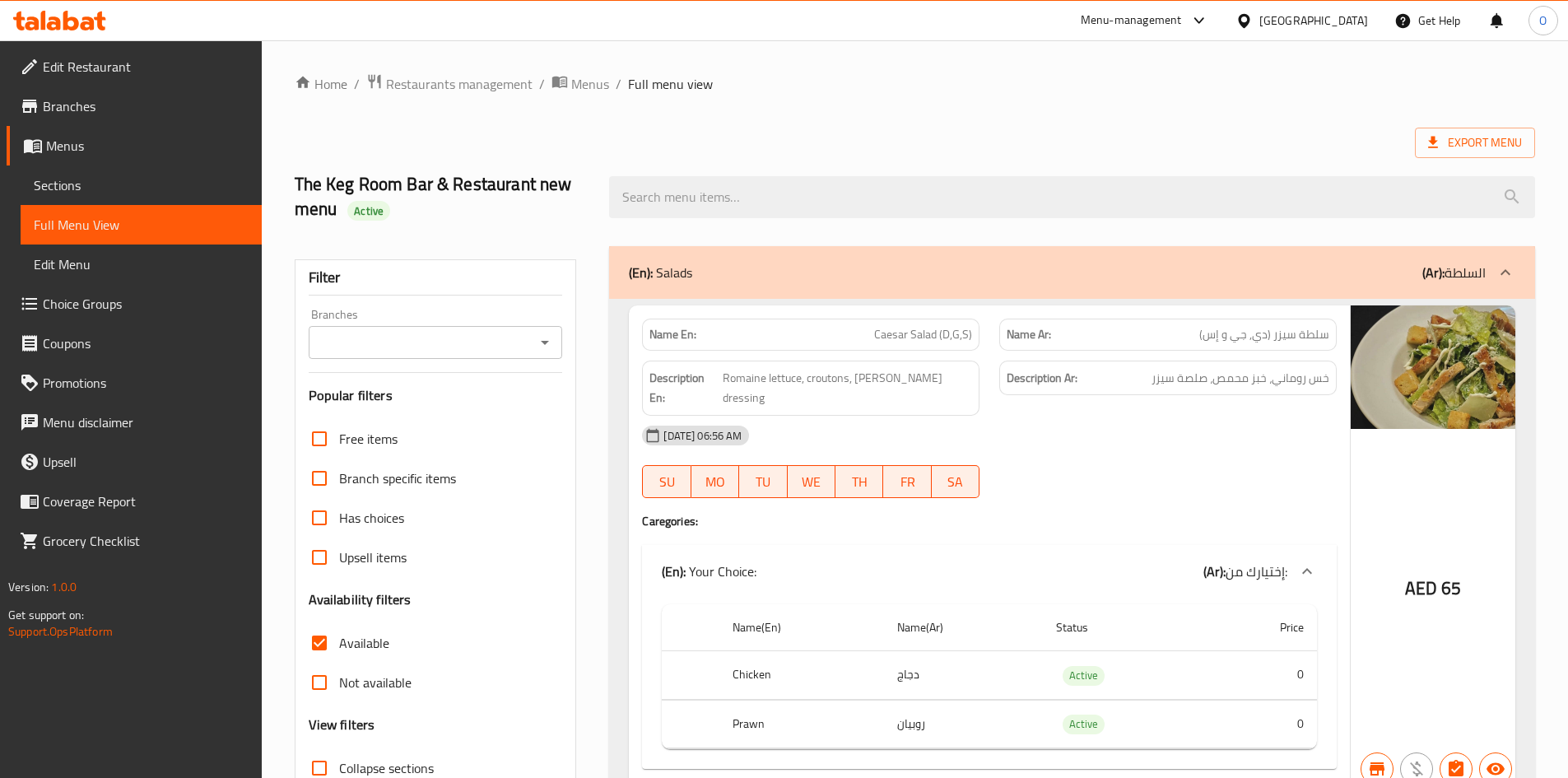
click at [62, 189] on span "Sections" at bounding box center [140, 185] width 215 height 20
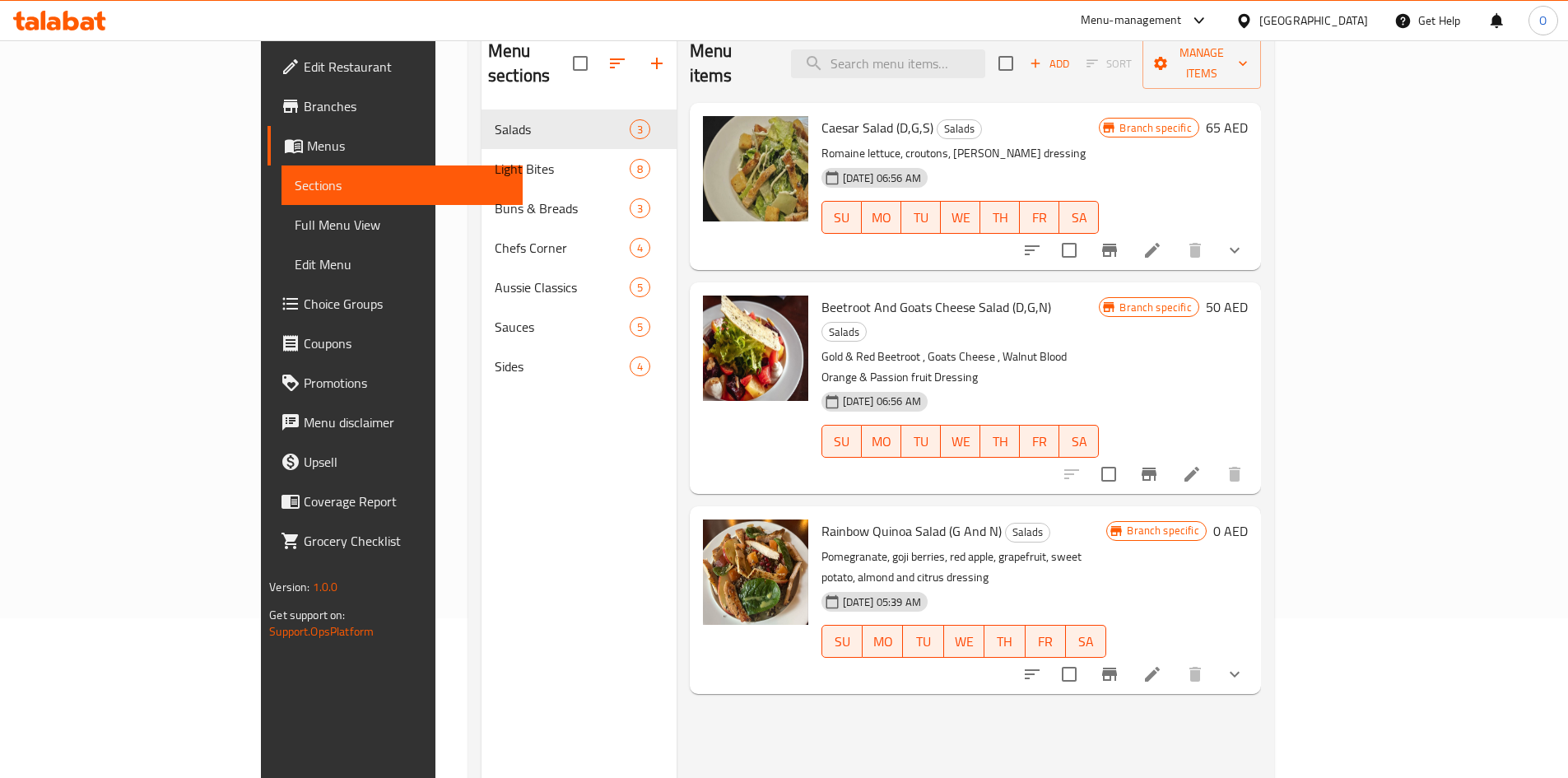
scroll to position [164, 0]
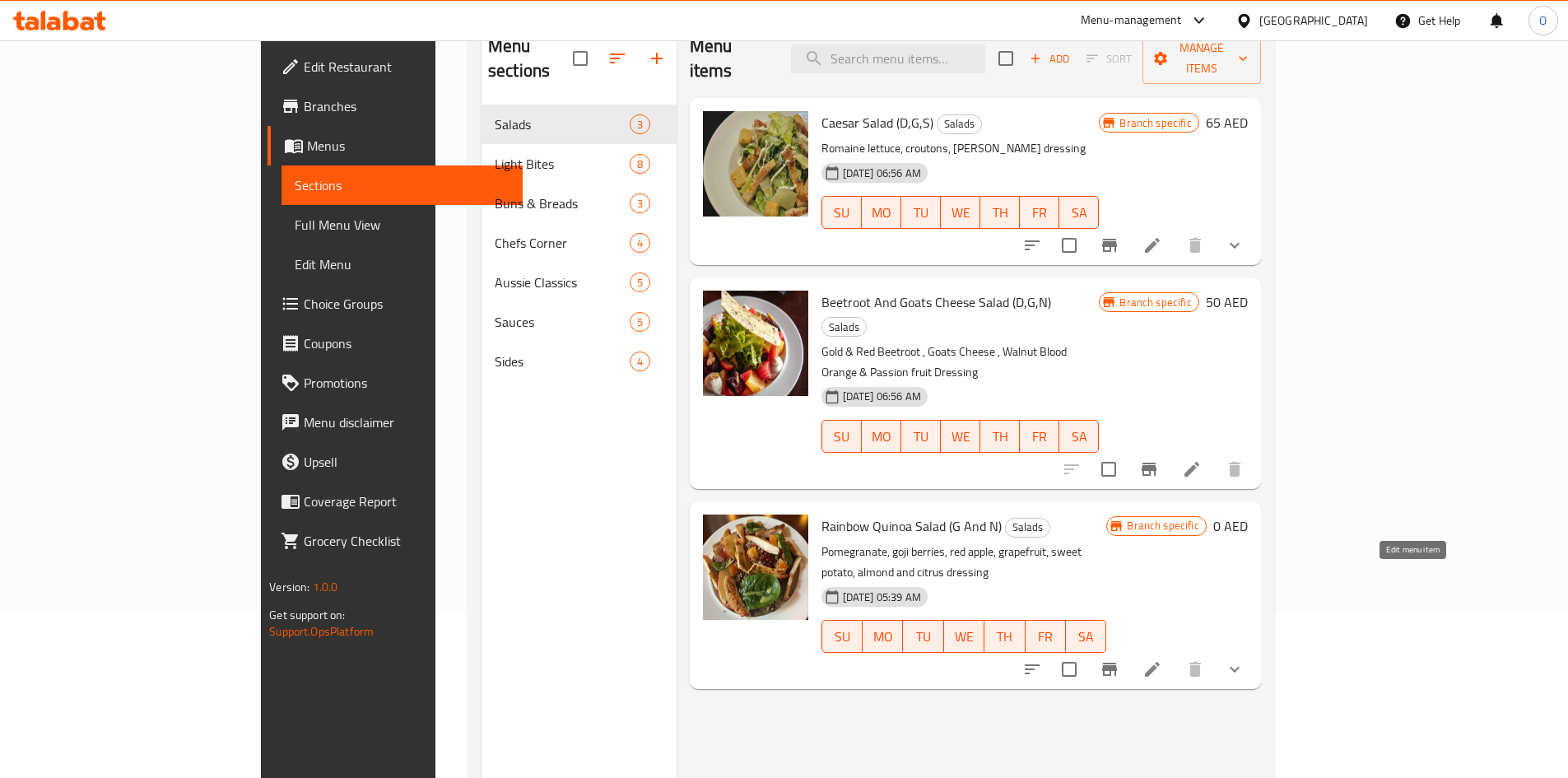
click at [1160, 662] on icon at bounding box center [1153, 669] width 15 height 15
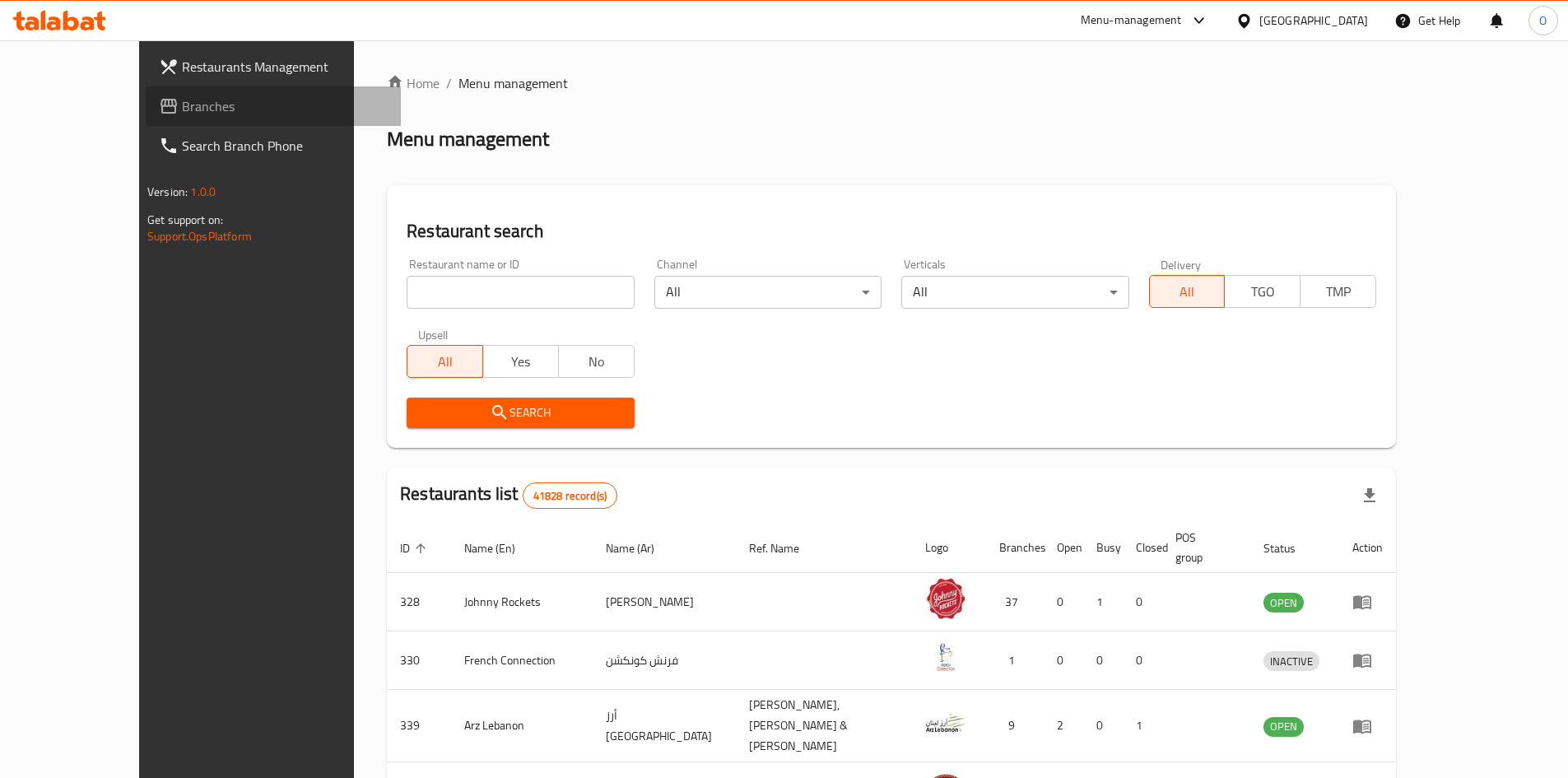
click at [182, 107] on span "Branches" at bounding box center [286, 106] width 206 height 20
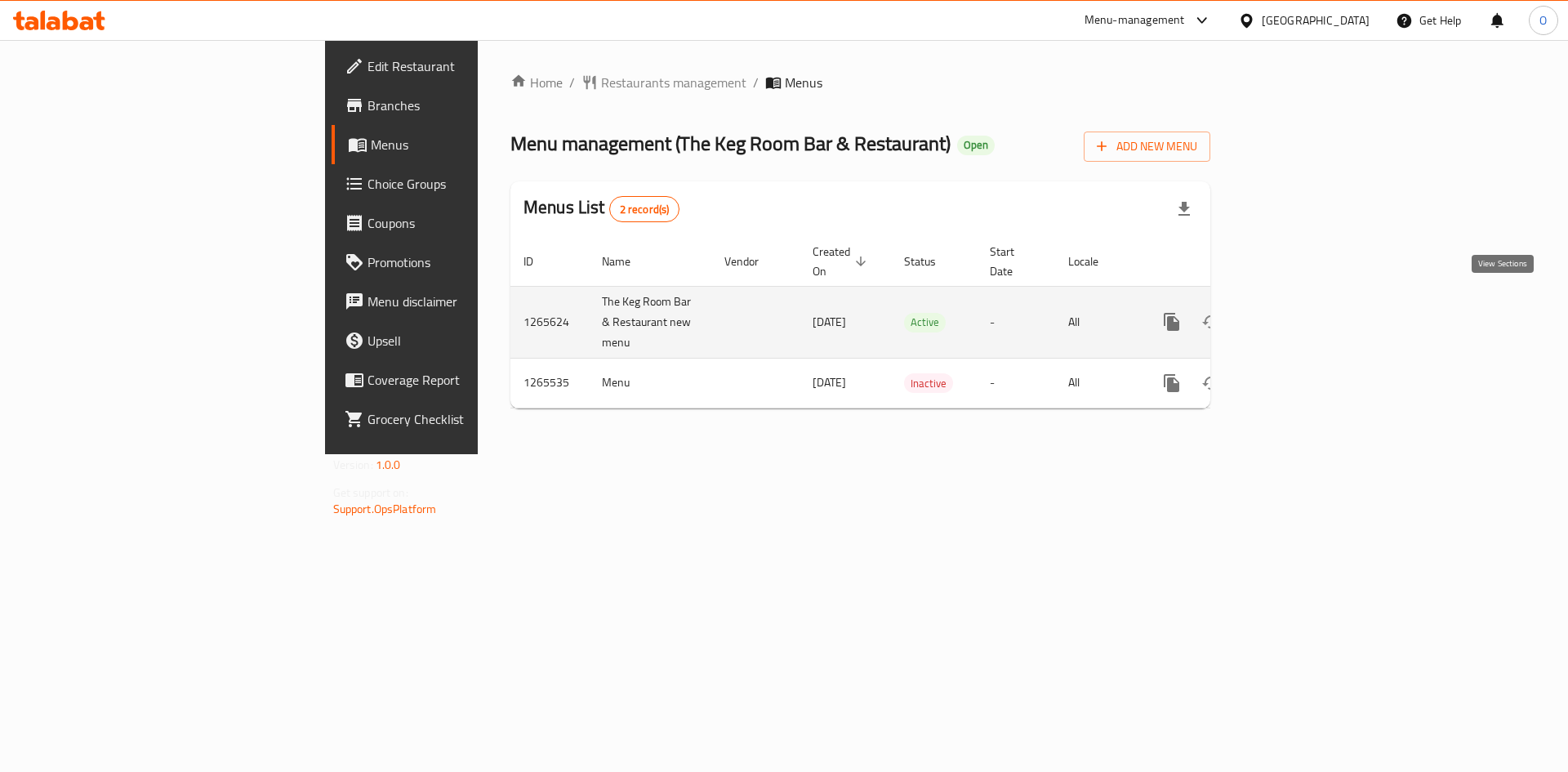
click at [1300, 312] on icon "enhanced table" at bounding box center [1289, 321] width 20 height 20
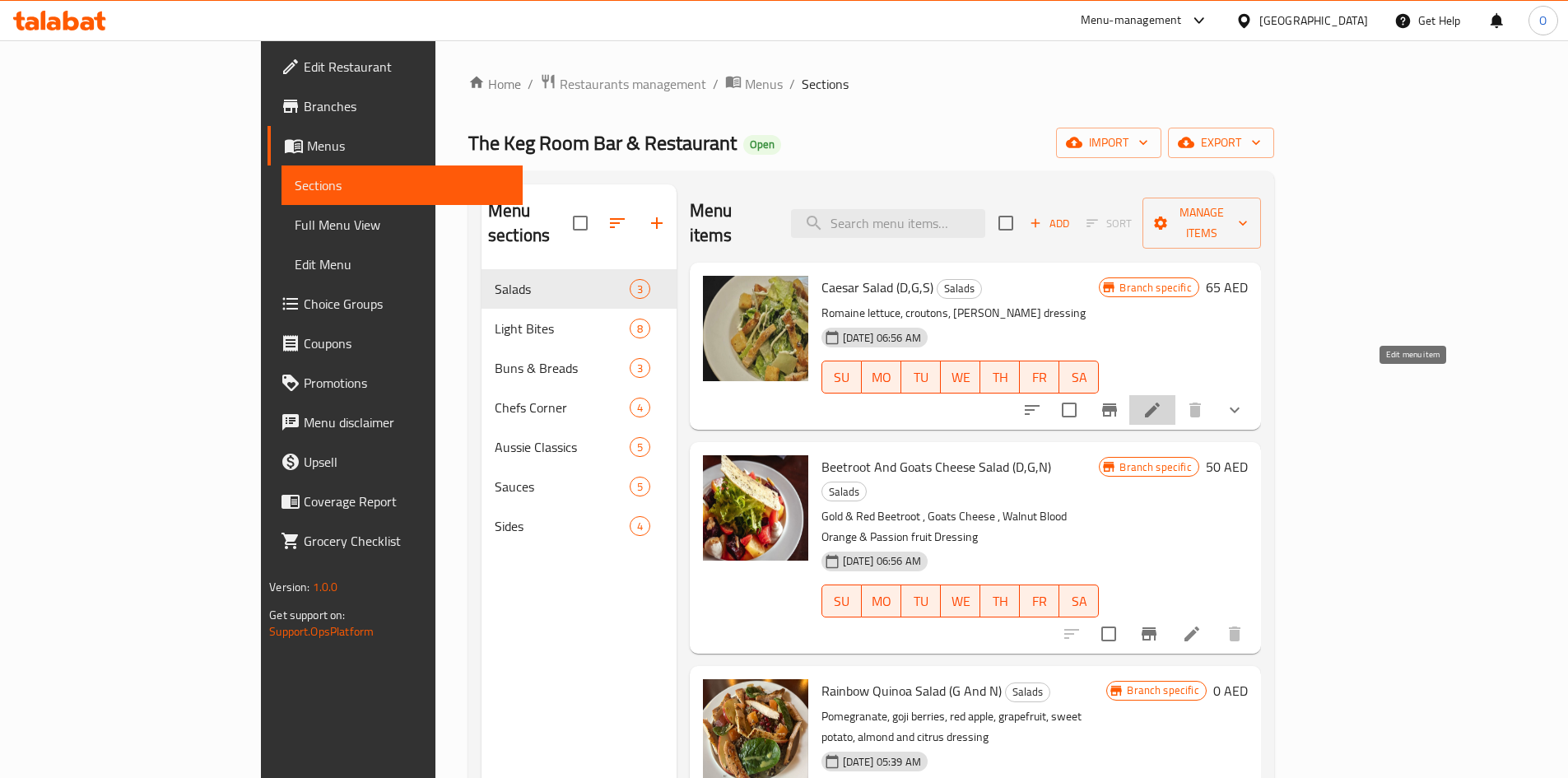
click at [1162, 400] on icon at bounding box center [1153, 410] width 20 height 20
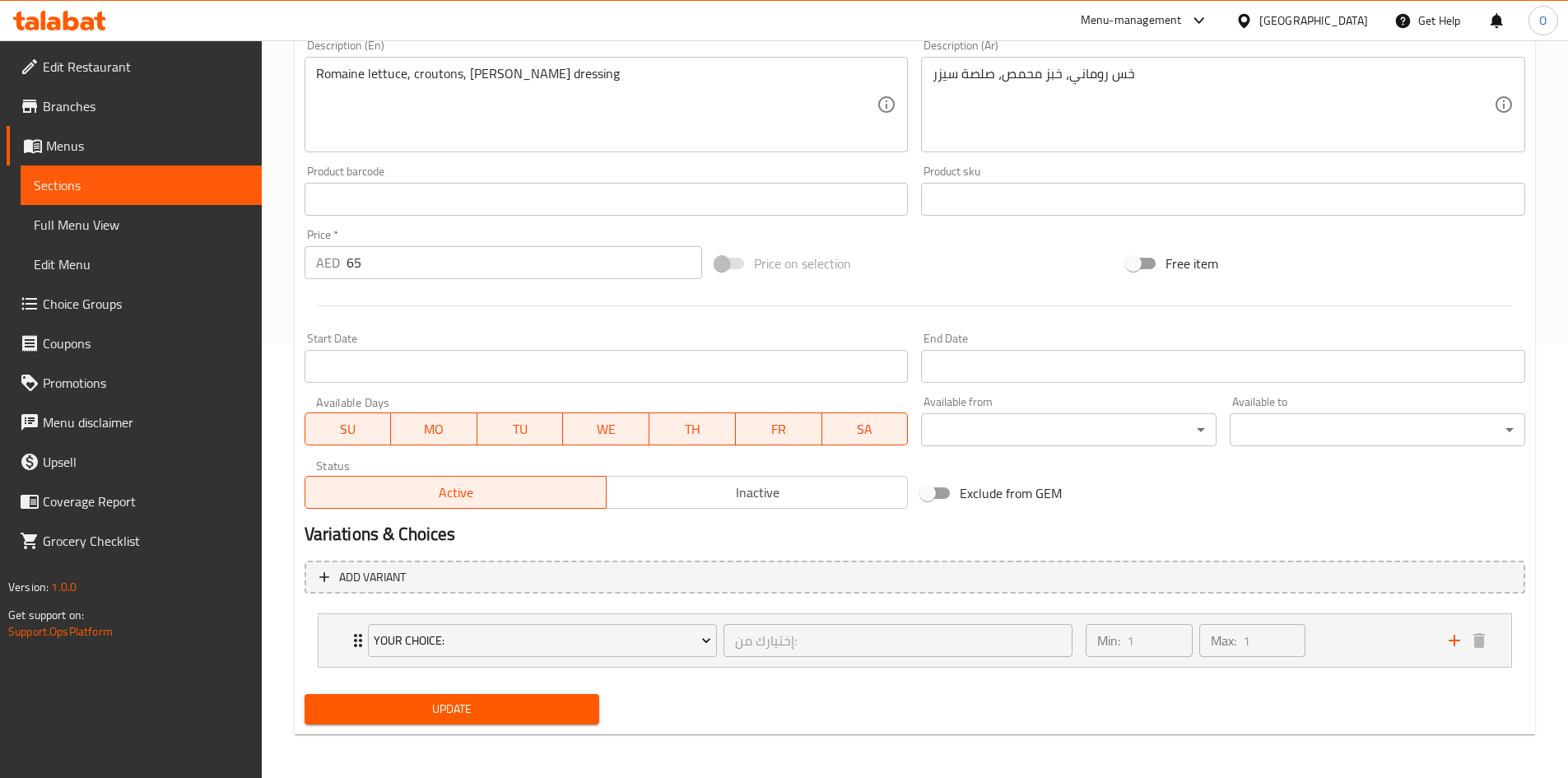
scroll to position [436, 0]
click at [338, 641] on div "Your Choice: إختيارك من: ​ Min: 1 ​ Max: 1 ​" at bounding box center [915, 638] width 1193 height 53
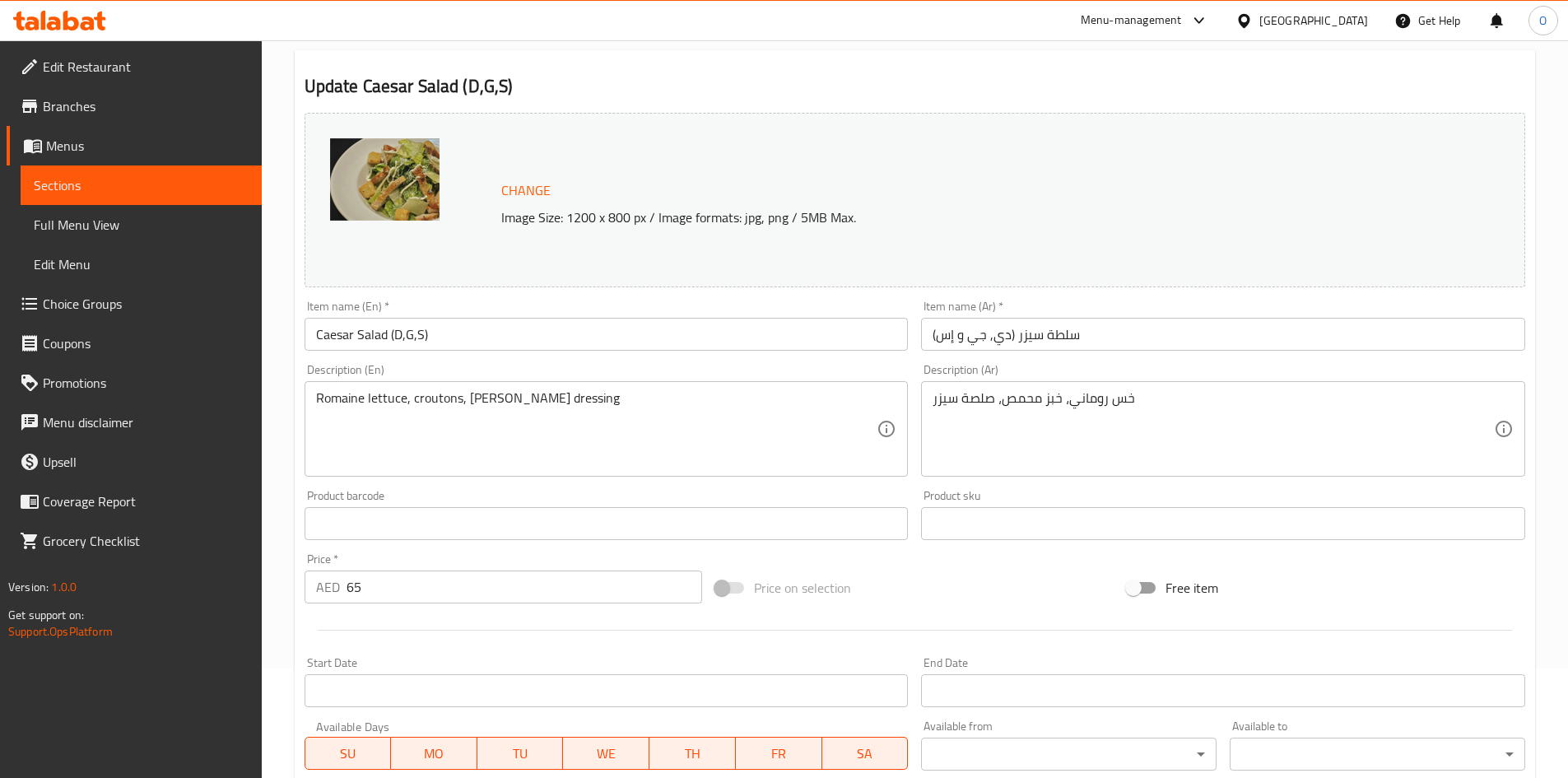
scroll to position [0, 0]
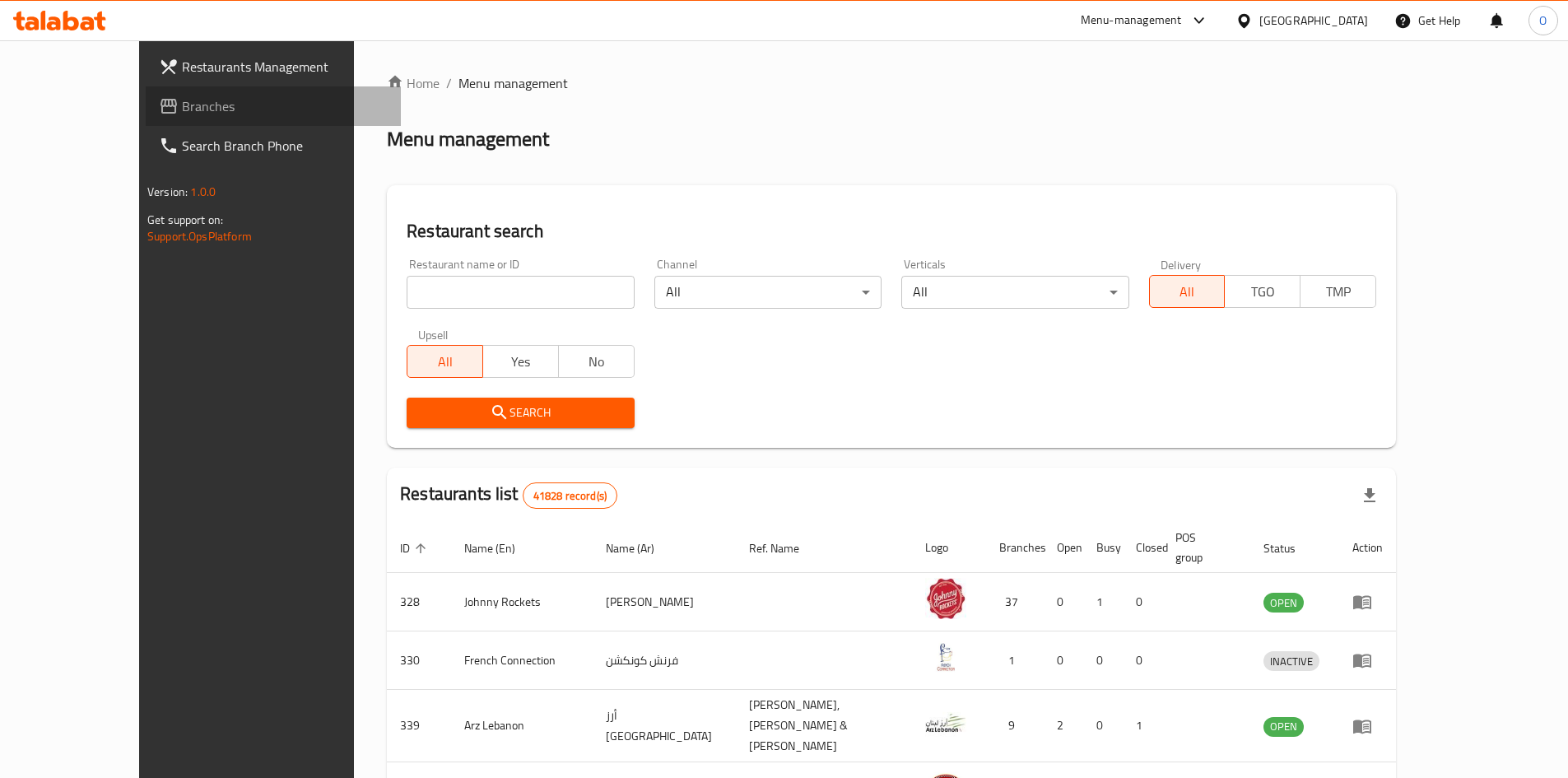
click at [182, 116] on span "Branches" at bounding box center [286, 106] width 206 height 20
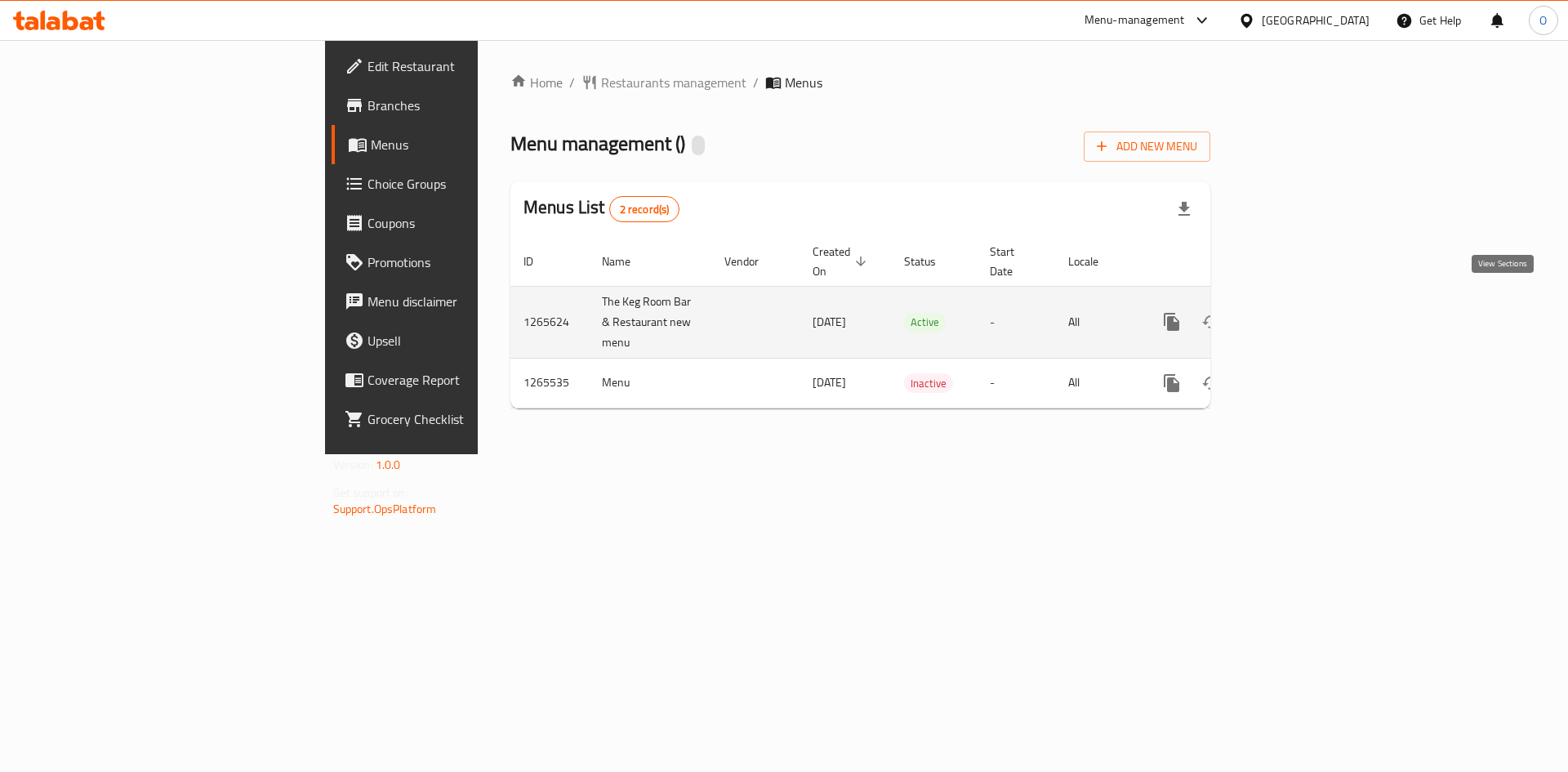
click at [1297, 314] on icon "enhanced table" at bounding box center [1290, 322] width 15 height 15
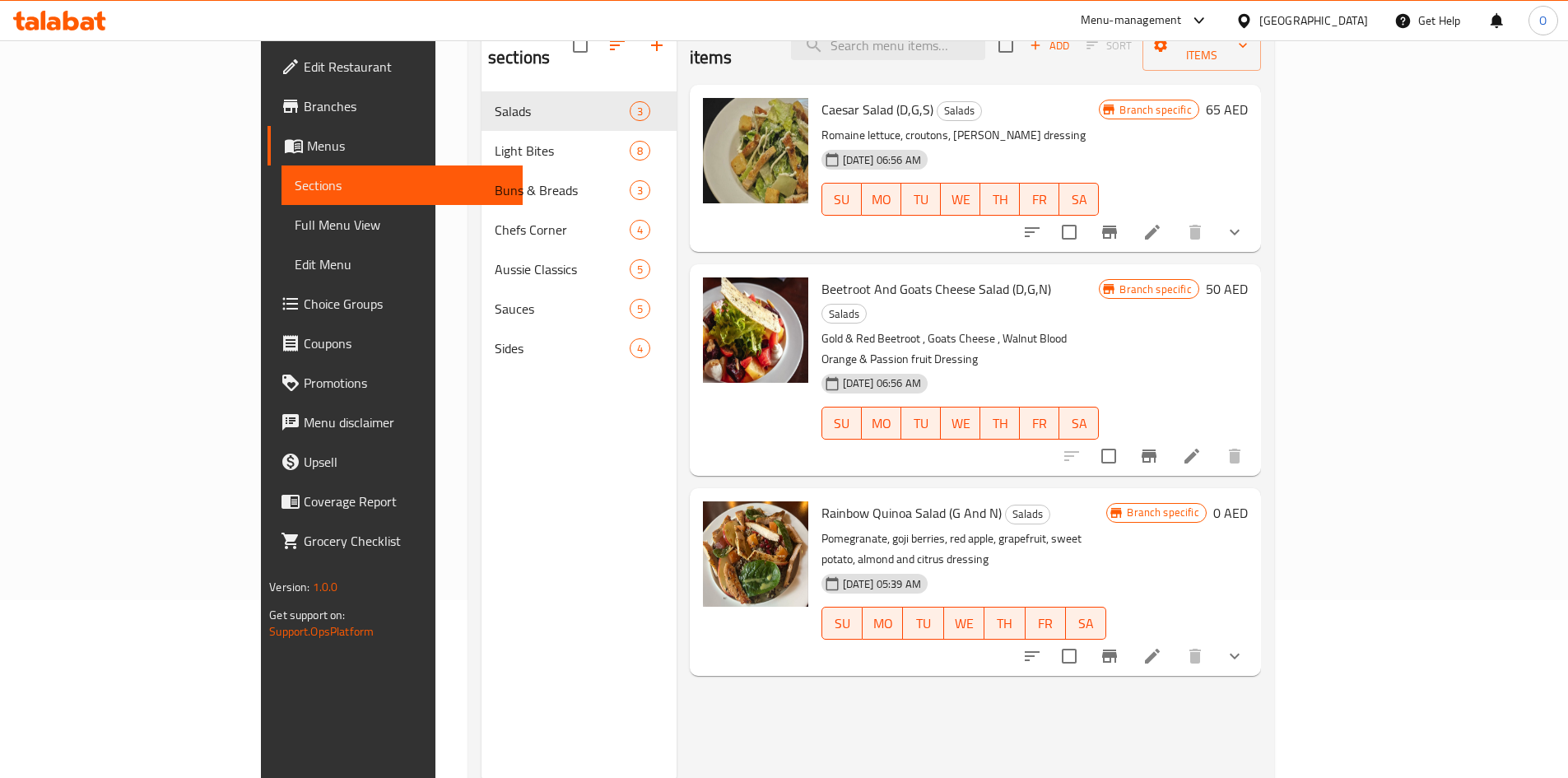
scroll to position [148, 0]
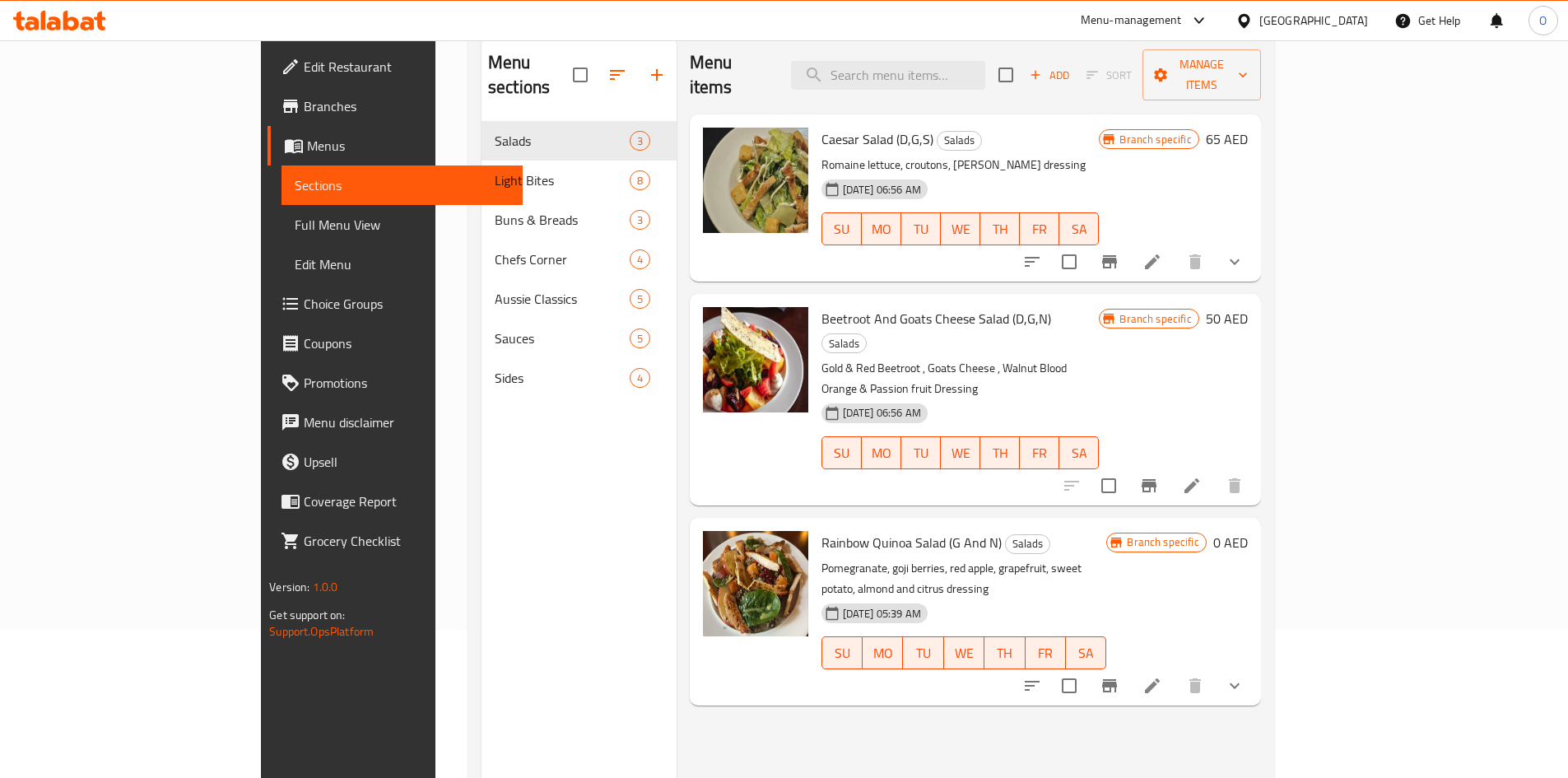
click at [1162, 676] on icon at bounding box center [1153, 685] width 20 height 20
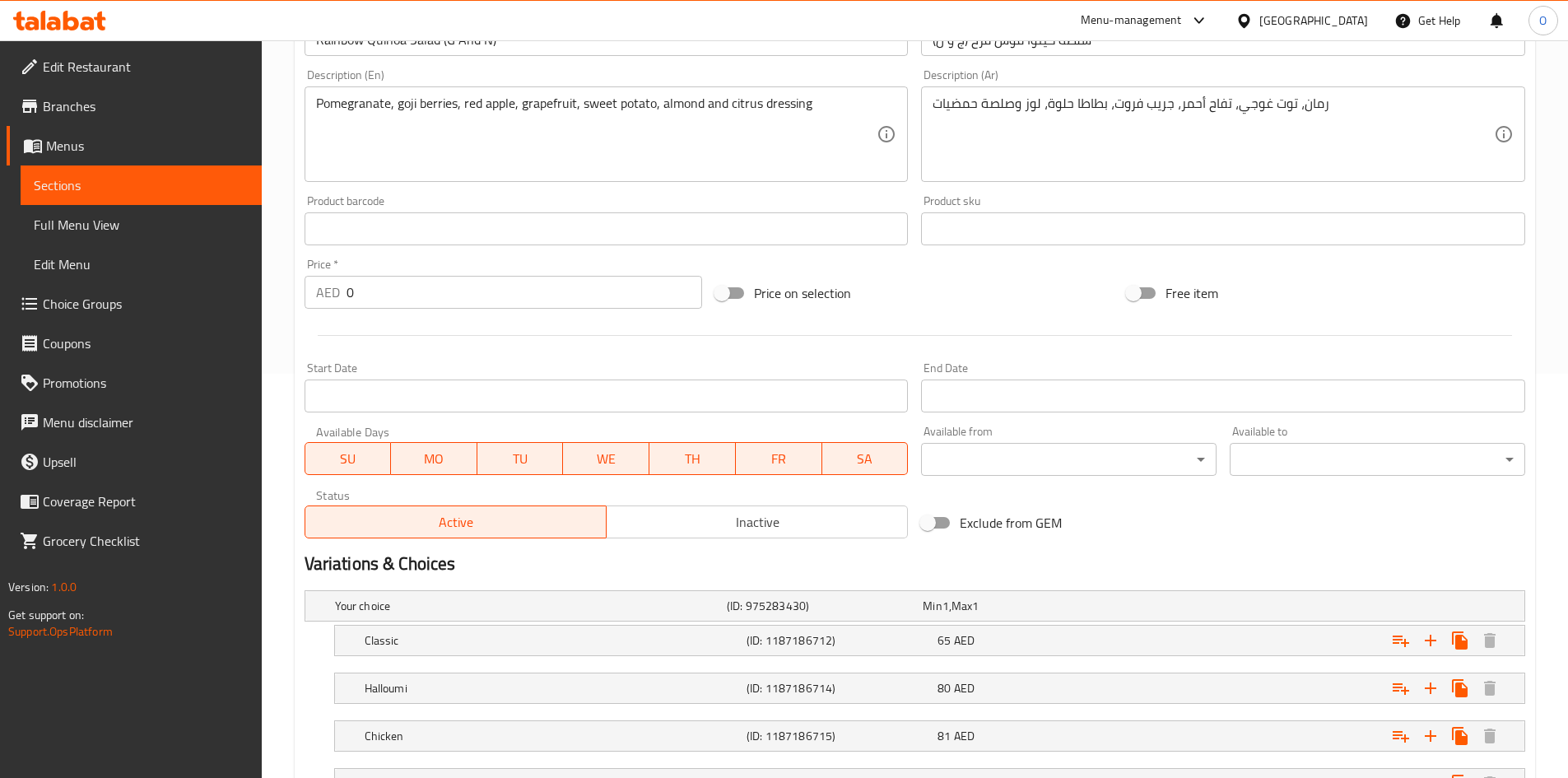
scroll to position [377, 0]
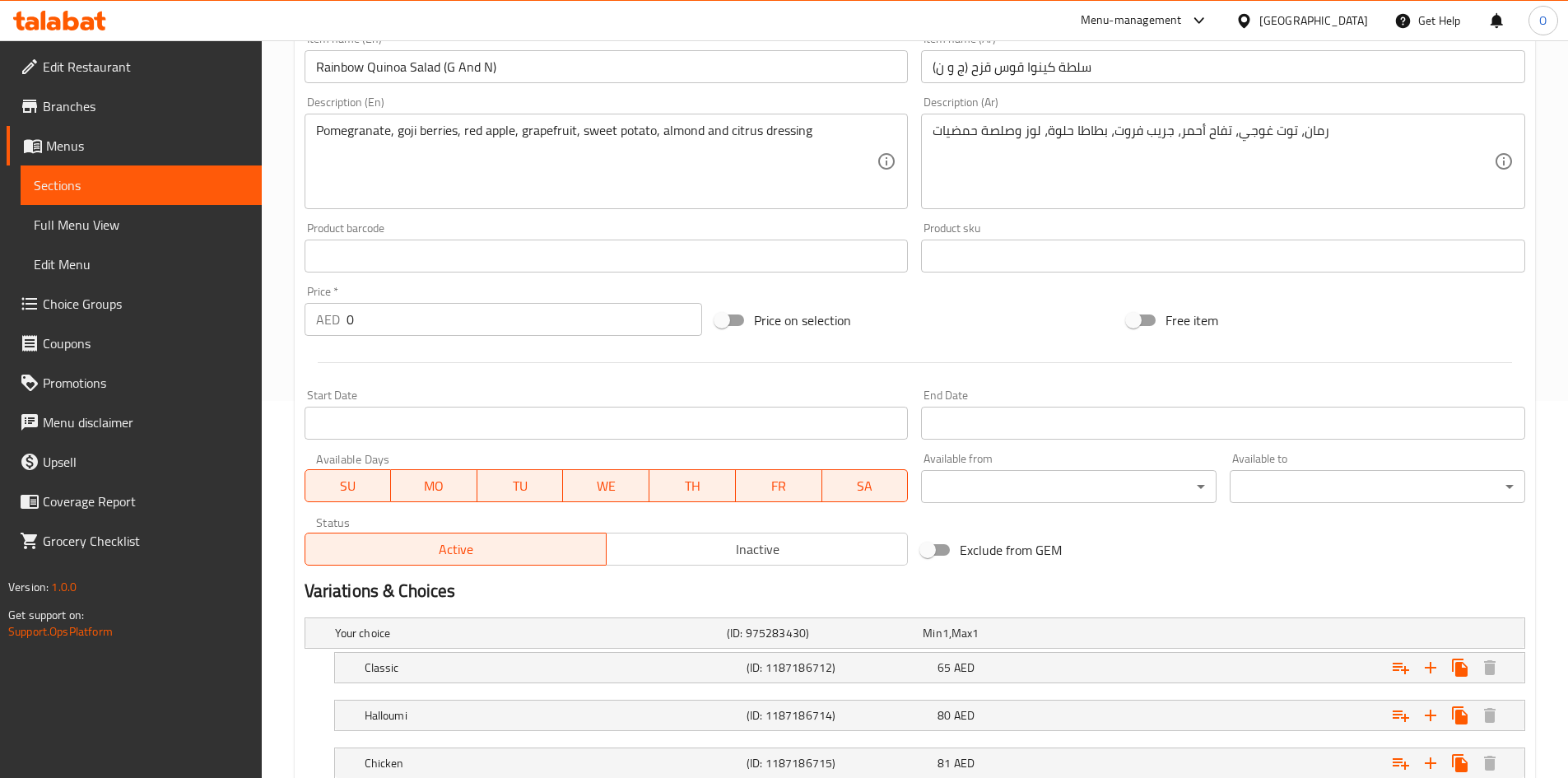
click at [476, 490] on button "MO" at bounding box center [434, 485] width 87 height 32
click at [477, 481] on button "TU" at bounding box center [519, 485] width 87 height 32
click at [456, 489] on span "MO" at bounding box center [434, 486] width 74 height 24
click at [504, 489] on span "TU" at bounding box center [520, 486] width 74 height 24
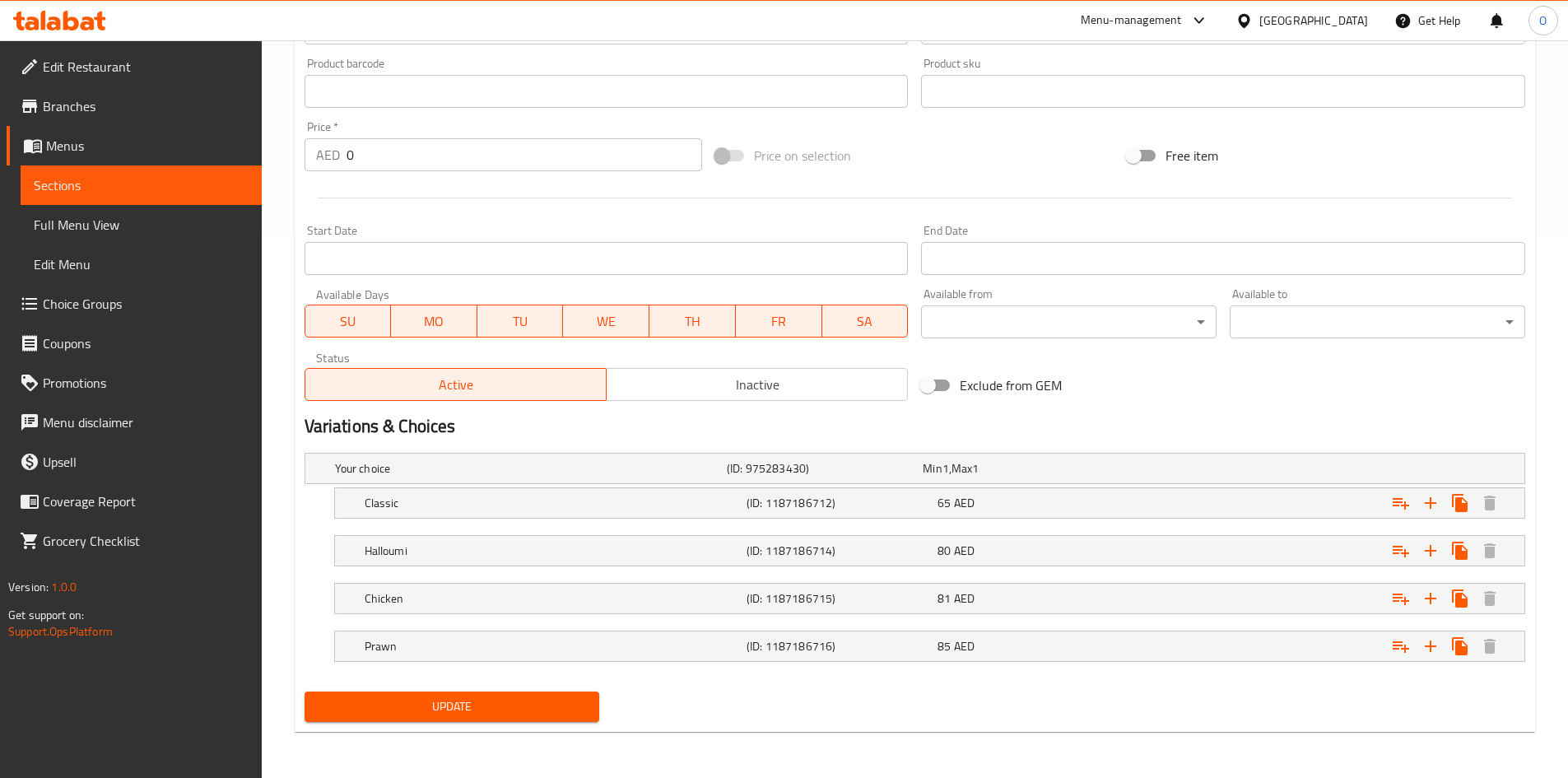
scroll to position [0, 0]
